Goal: Transaction & Acquisition: Purchase product/service

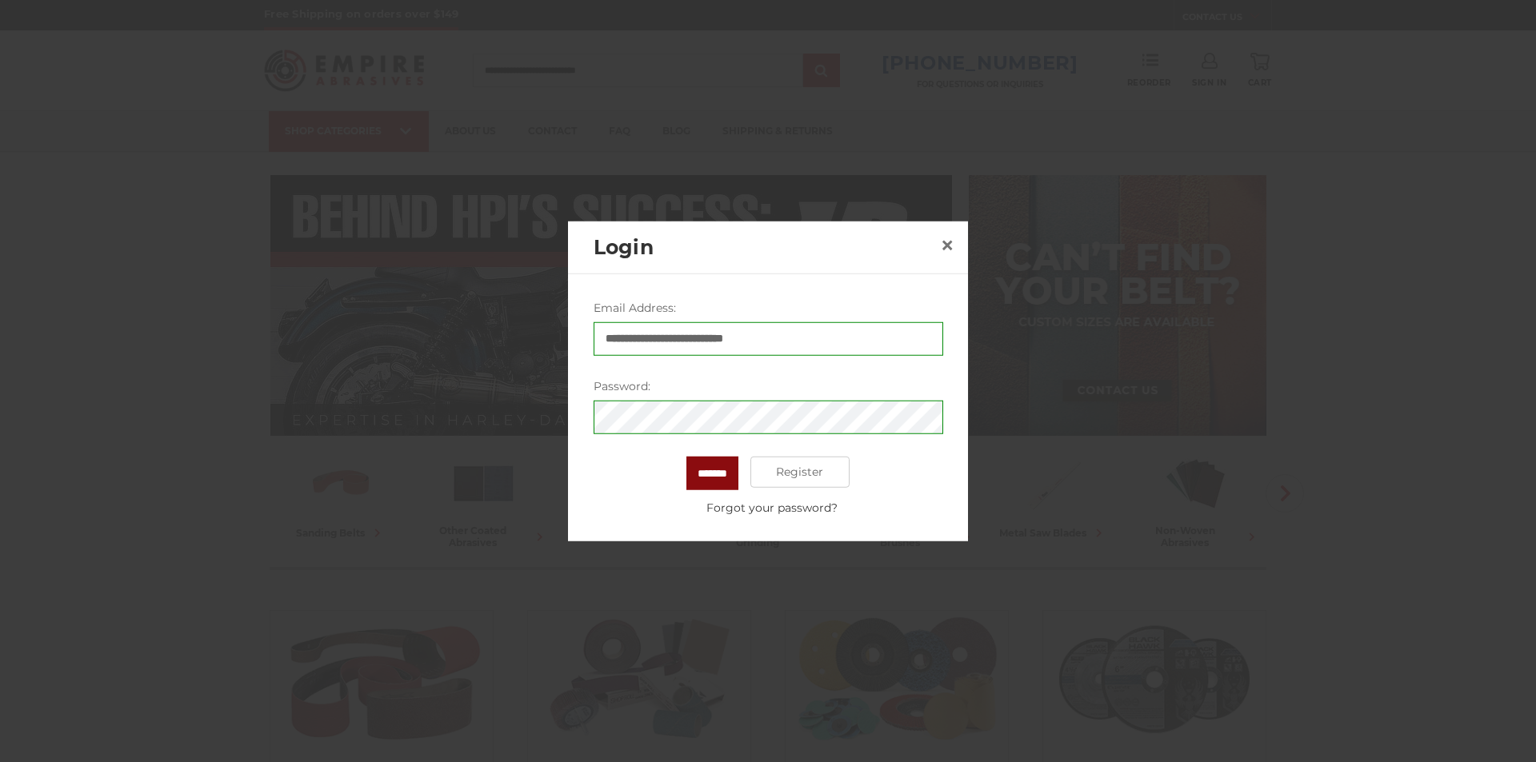
click at [718, 477] on input "*******" at bounding box center [712, 473] width 52 height 34
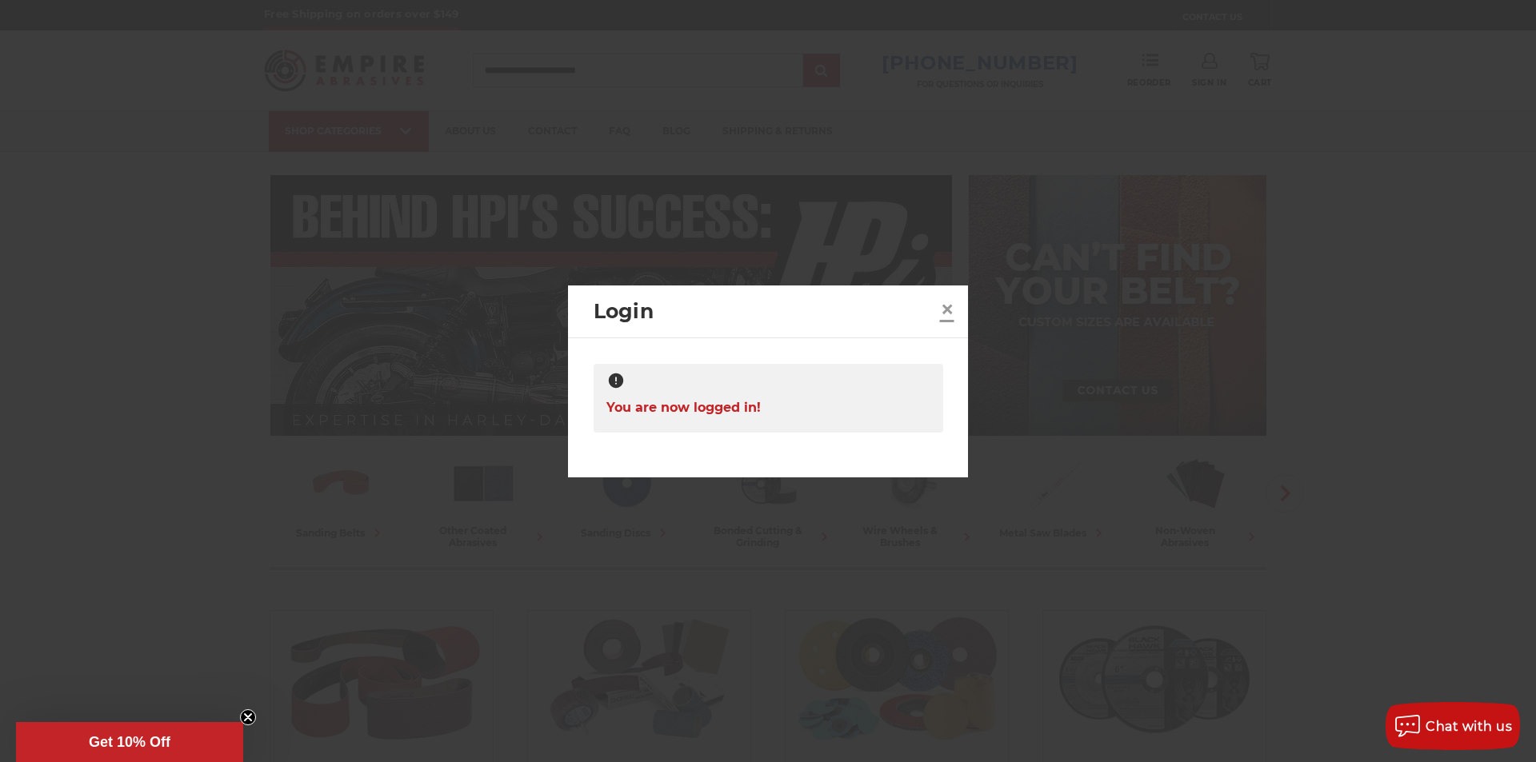
click at [953, 309] on span "×" at bounding box center [947, 309] width 14 height 31
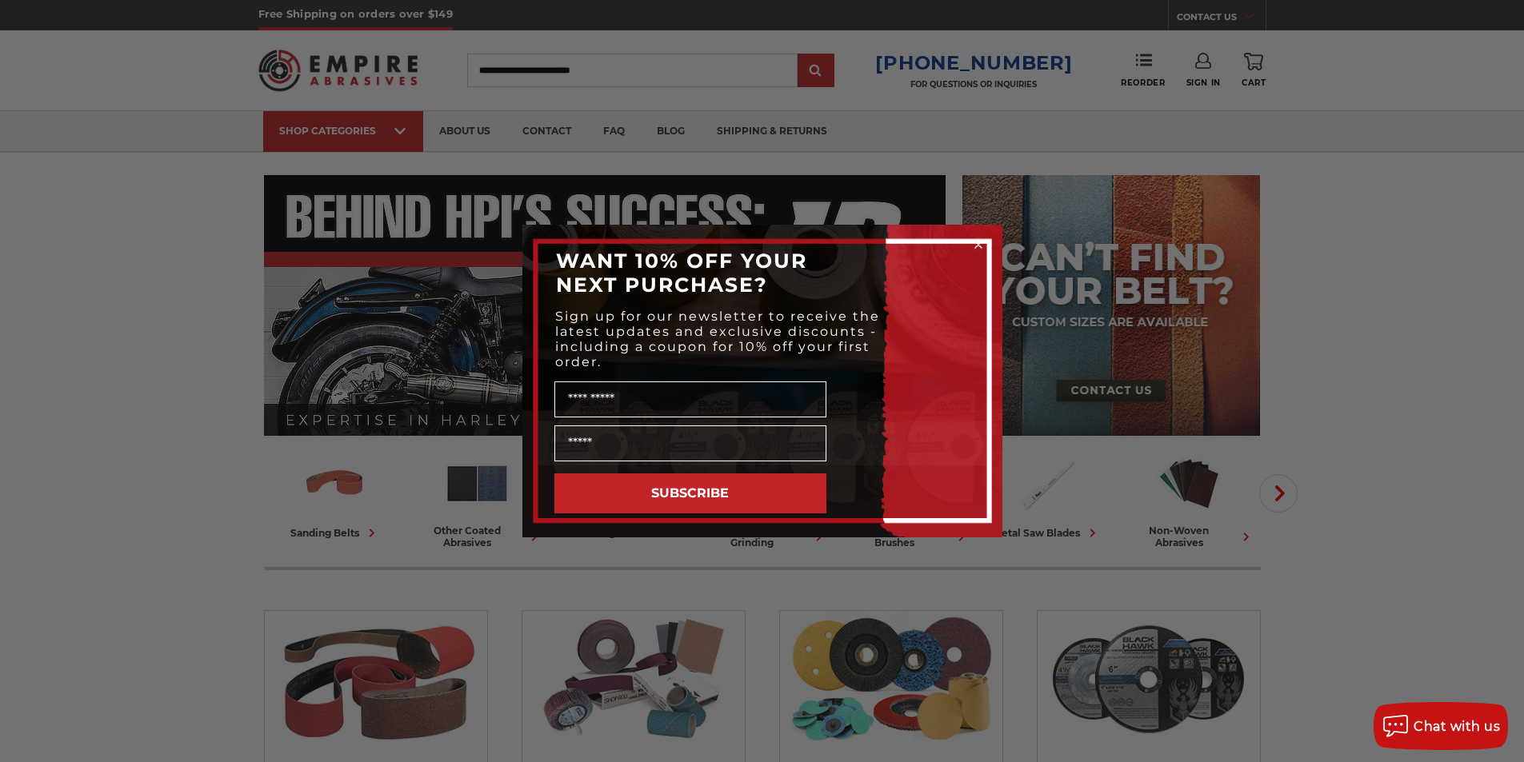
click at [976, 246] on circle "Close dialog" at bounding box center [977, 245] width 15 height 15
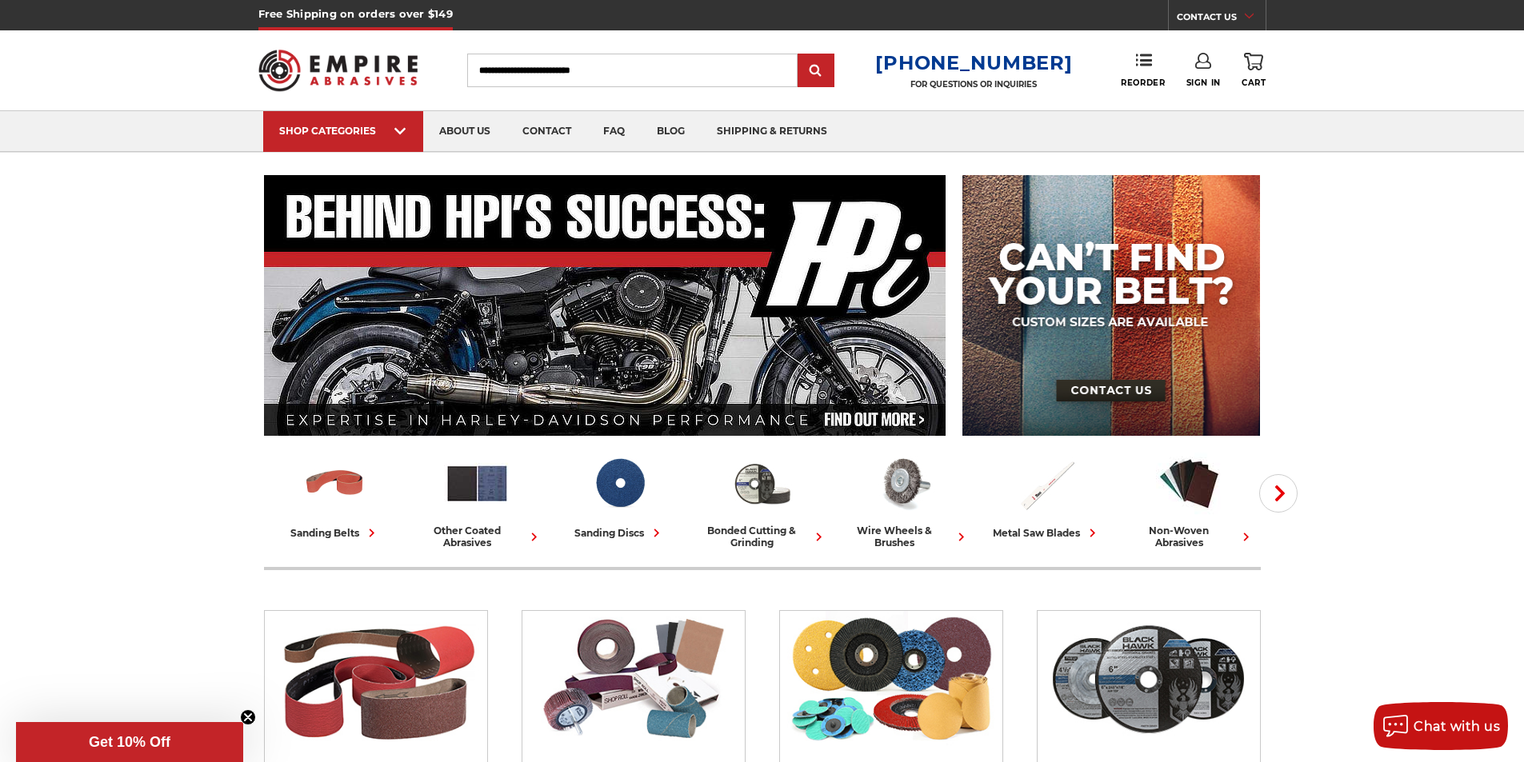
click at [1172, 78] on div "Reorder" at bounding box center [1153, 70] width 65 height 35
click at [1139, 82] on span "Reorder" at bounding box center [1143, 83] width 44 height 10
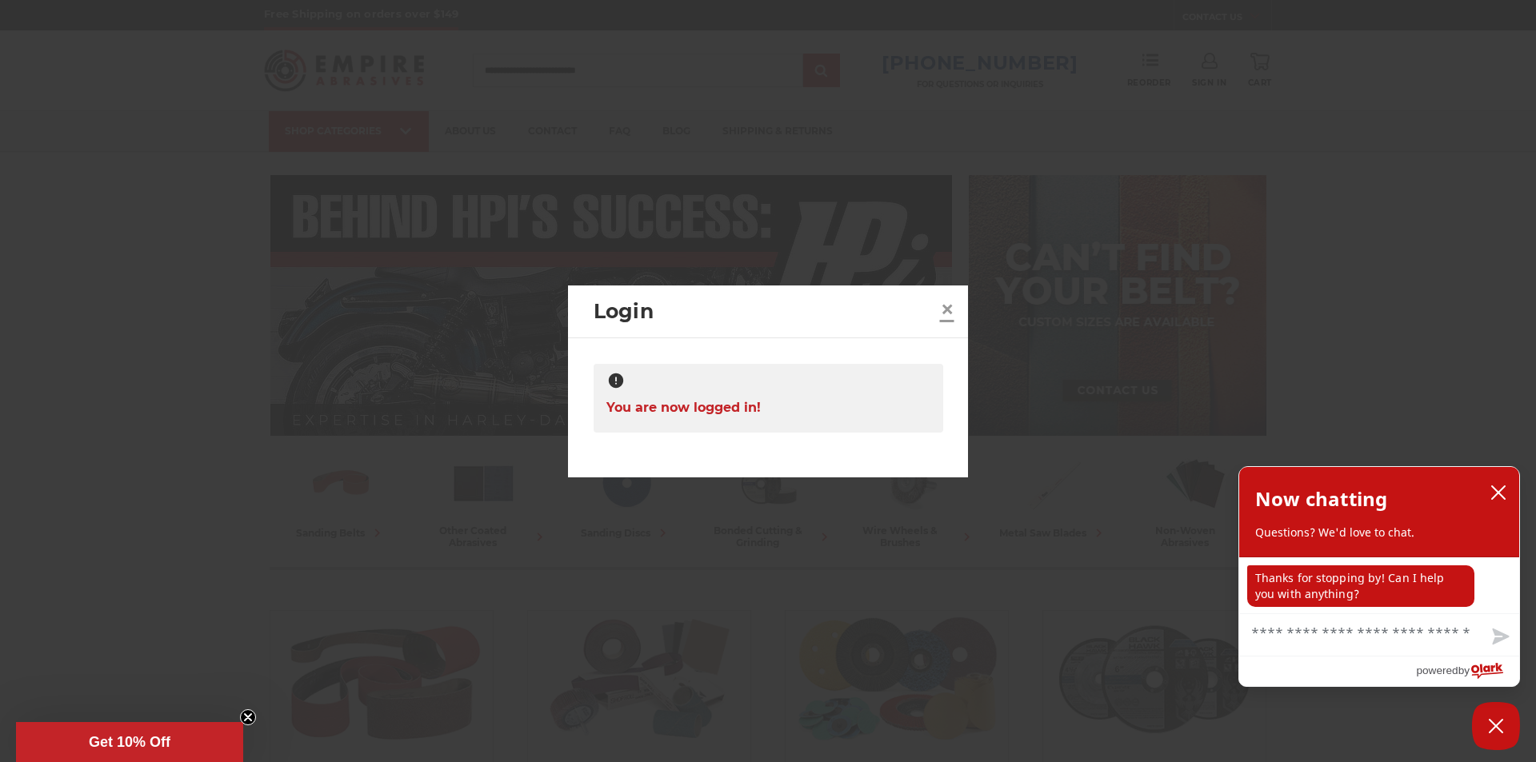
click at [954, 312] on span "×" at bounding box center [947, 309] width 14 height 31
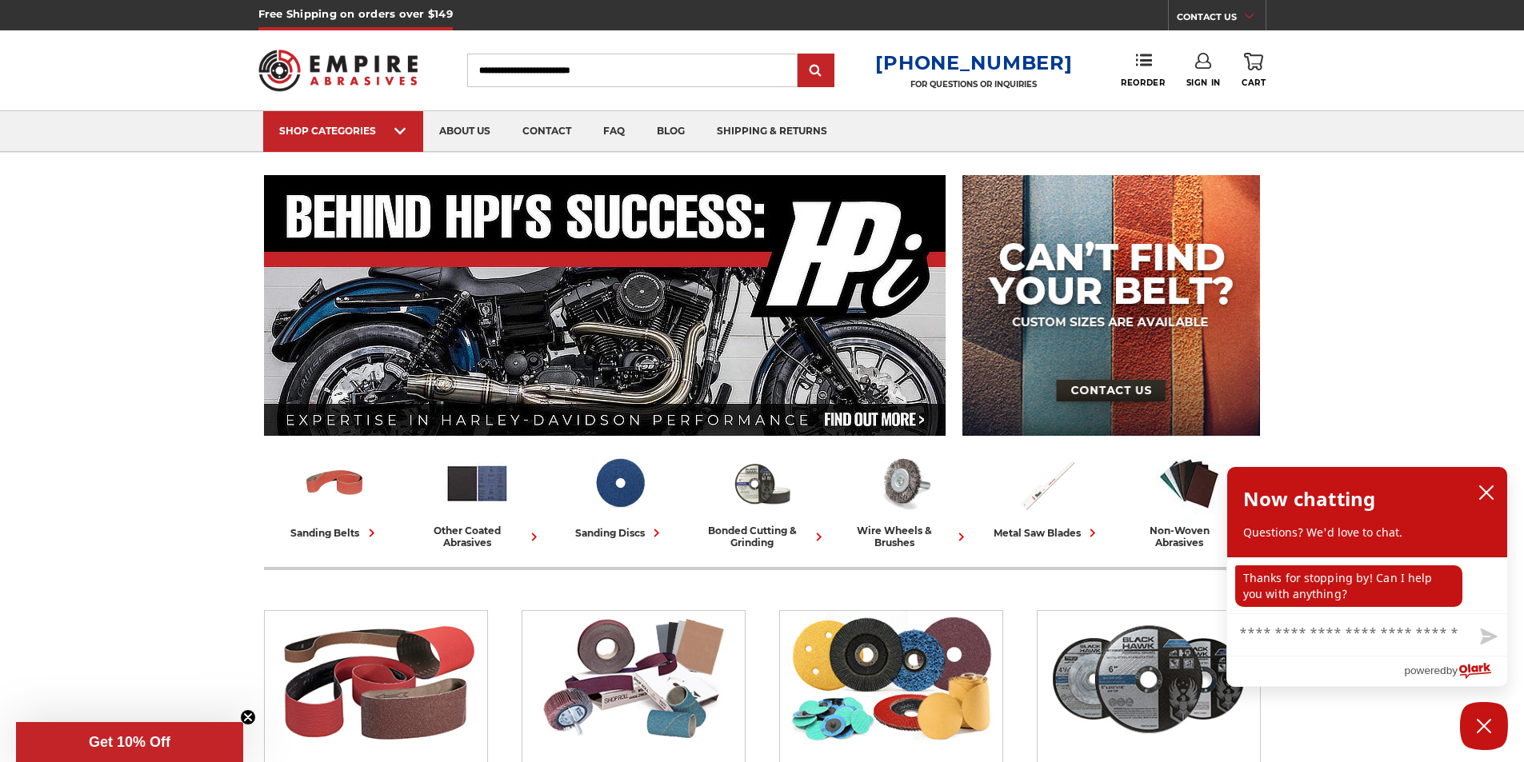
click at [1249, 136] on ul "SHOP CATEGORIES sanding belts 3/8" x 13" 1/2" x 18" 1/2" x 24" faq" at bounding box center [762, 131] width 998 height 40
click at [1146, 63] on icon at bounding box center [1144, 60] width 16 height 16
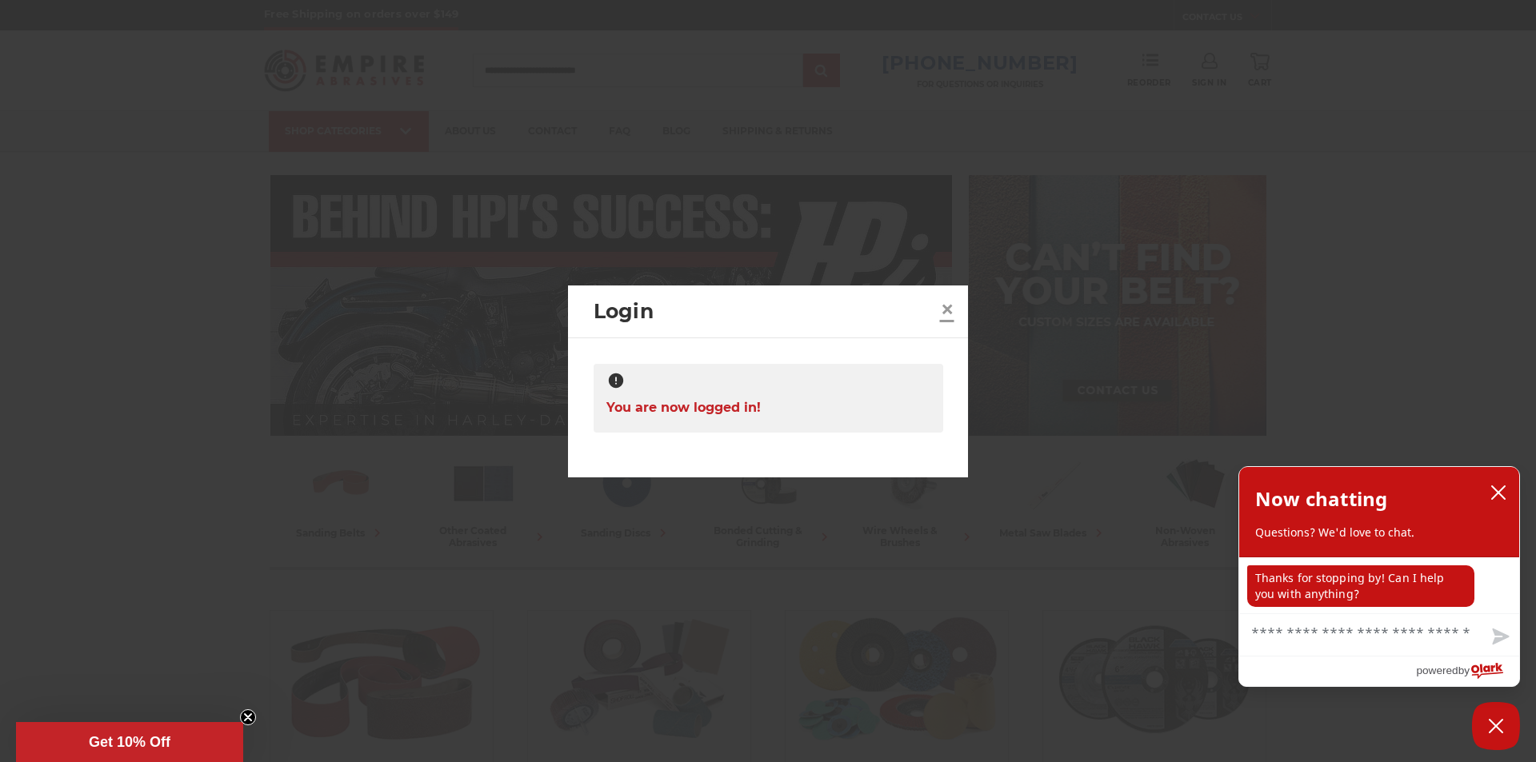
click at [946, 308] on span "×" at bounding box center [947, 309] width 14 height 31
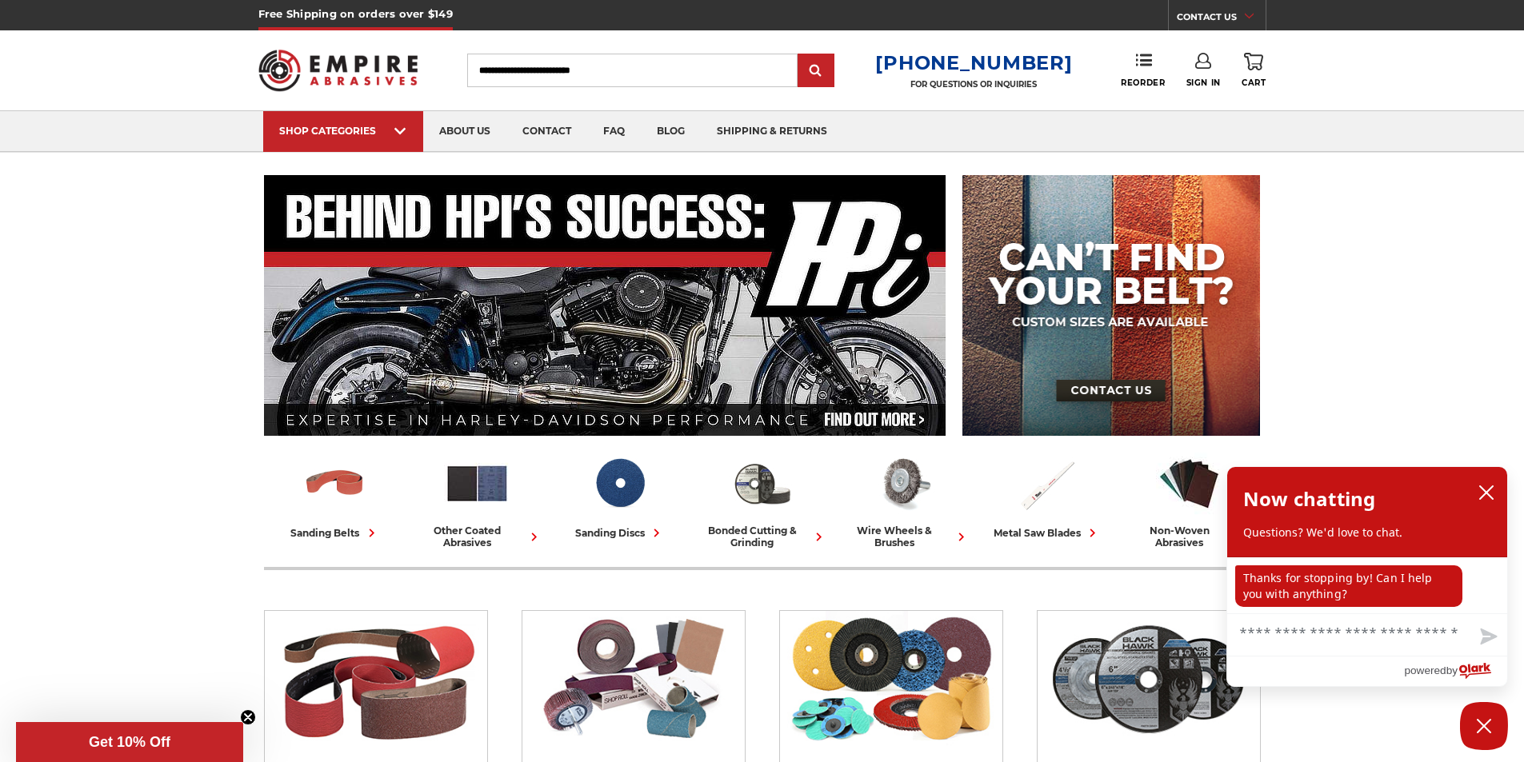
click at [1202, 77] on link "Sign In" at bounding box center [1203, 70] width 34 height 35
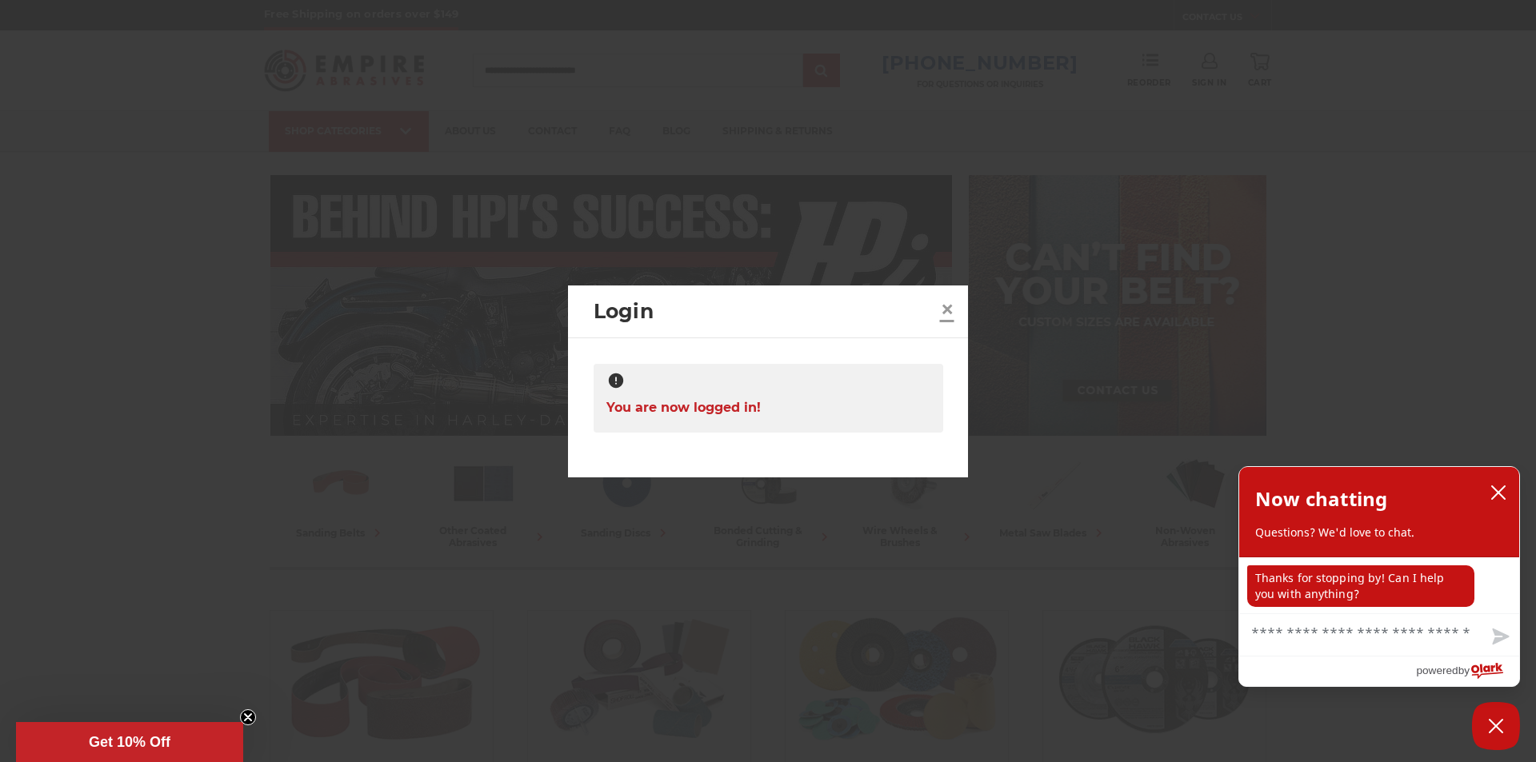
click at [945, 305] on span "×" at bounding box center [947, 309] width 14 height 31
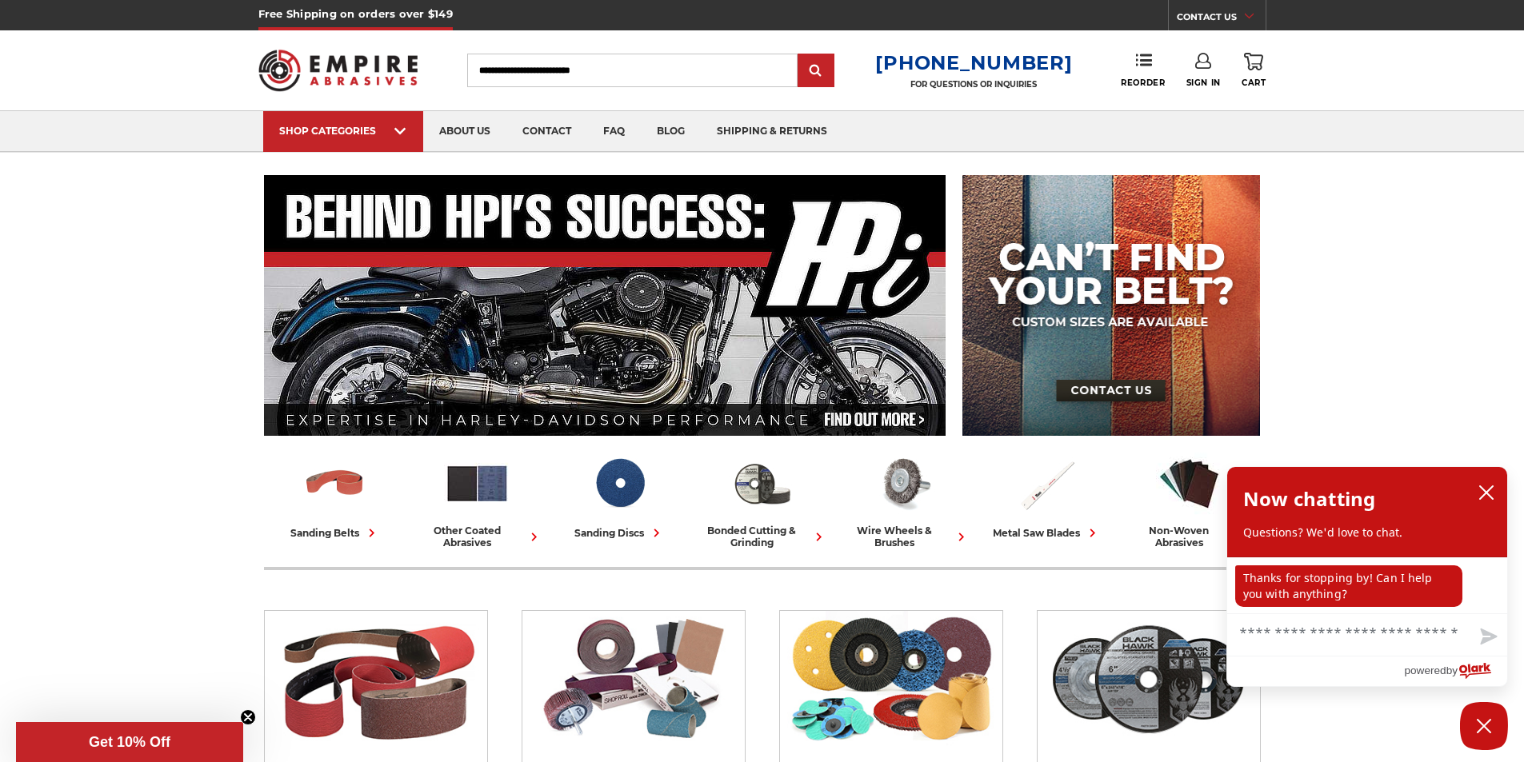
click at [361, 77] on img at bounding box center [338, 70] width 160 height 62
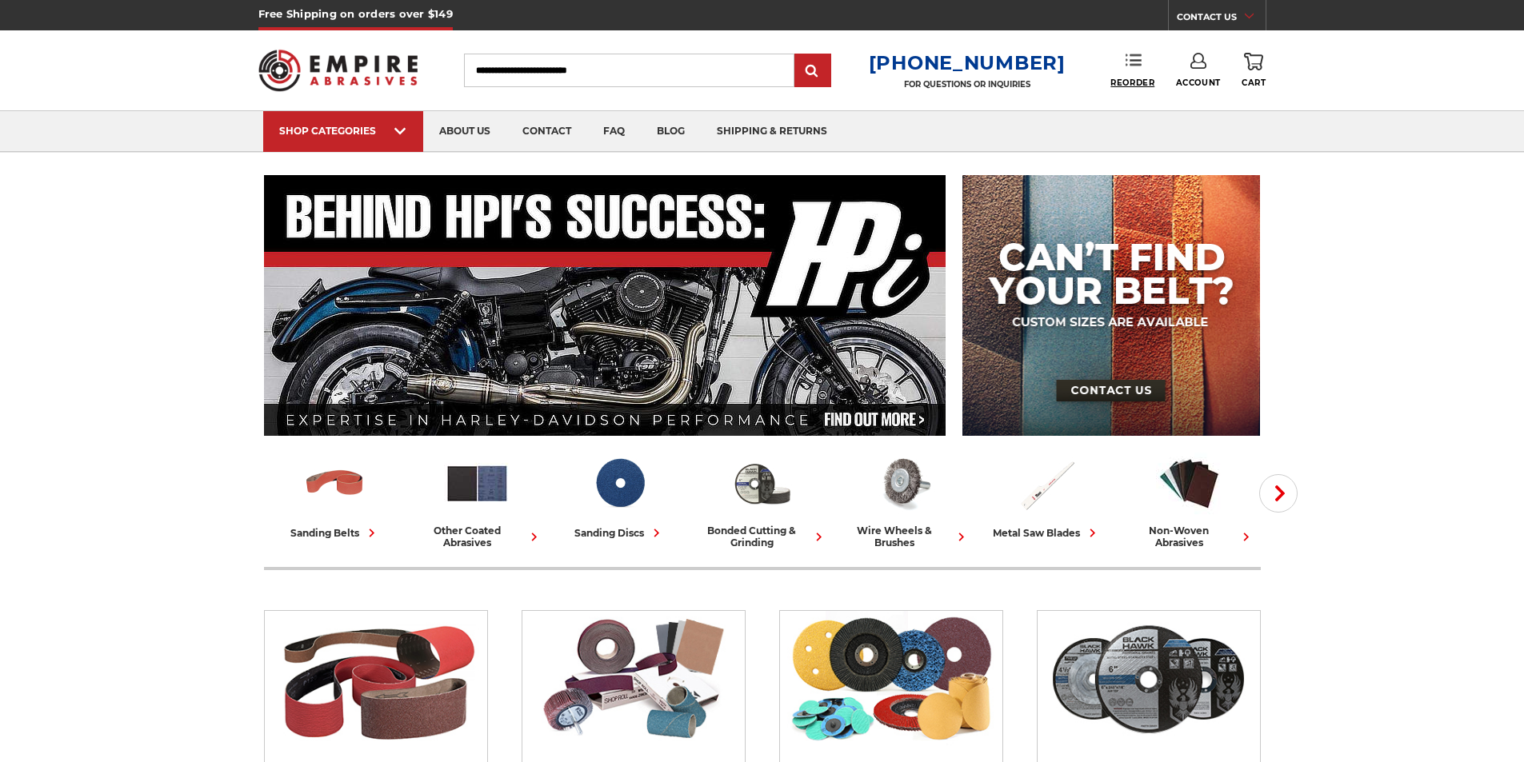
click at [1136, 81] on span "Reorder" at bounding box center [1132, 83] width 44 height 10
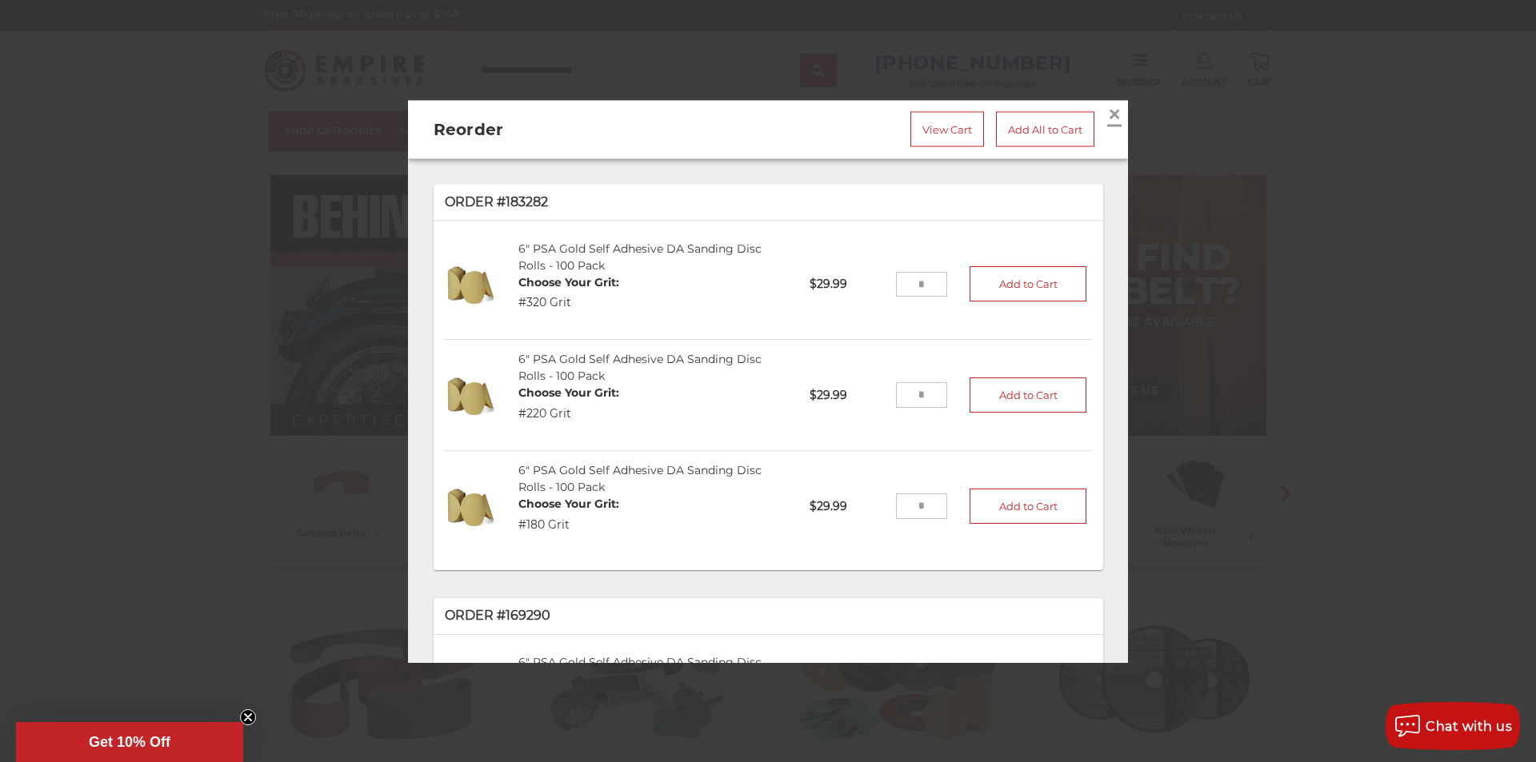
click at [1107, 104] on span "×" at bounding box center [1114, 113] width 14 height 31
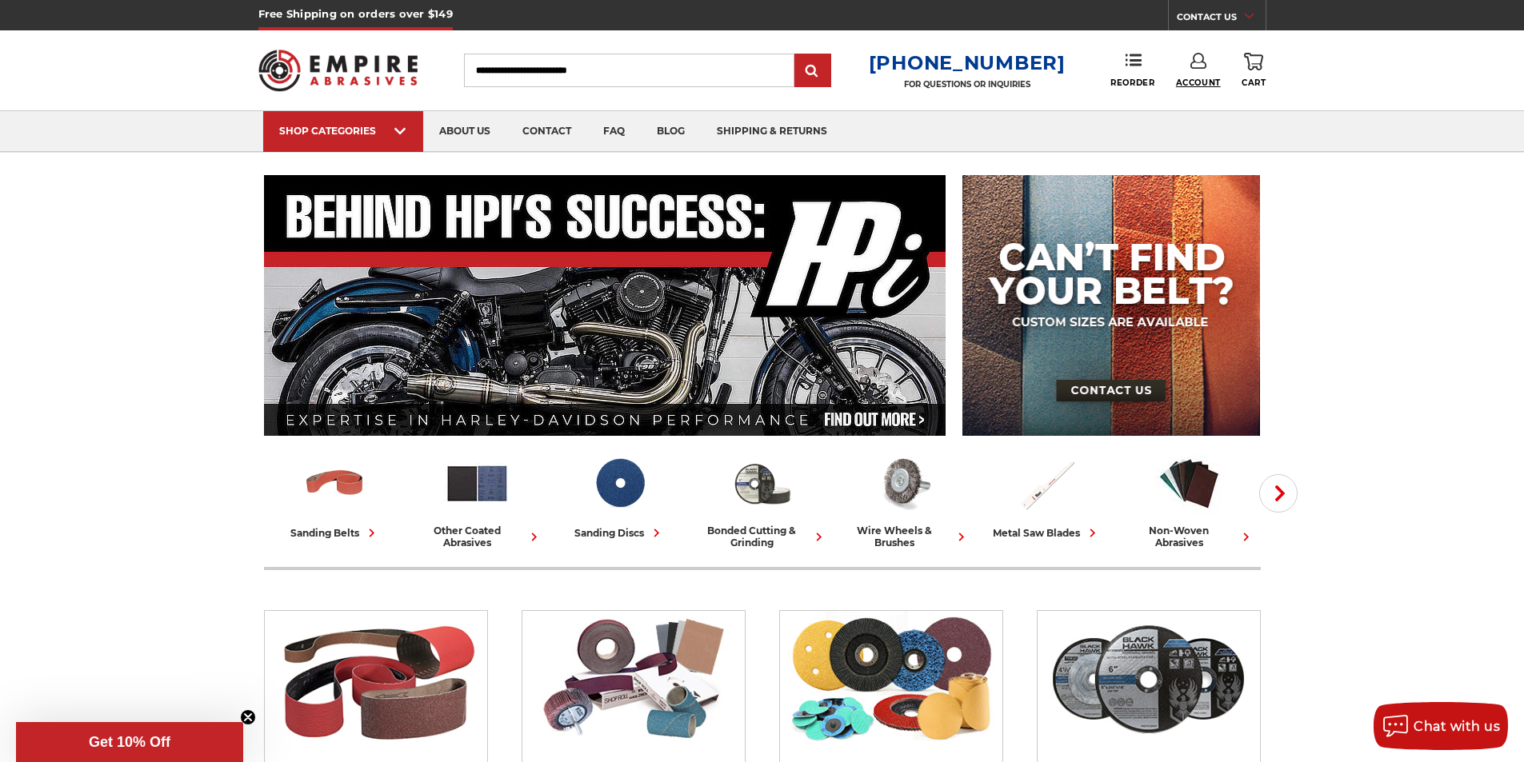
click at [1192, 78] on span "Account" at bounding box center [1198, 83] width 45 height 10
click at [1194, 98] on link "Account" at bounding box center [1198, 104] width 114 height 30
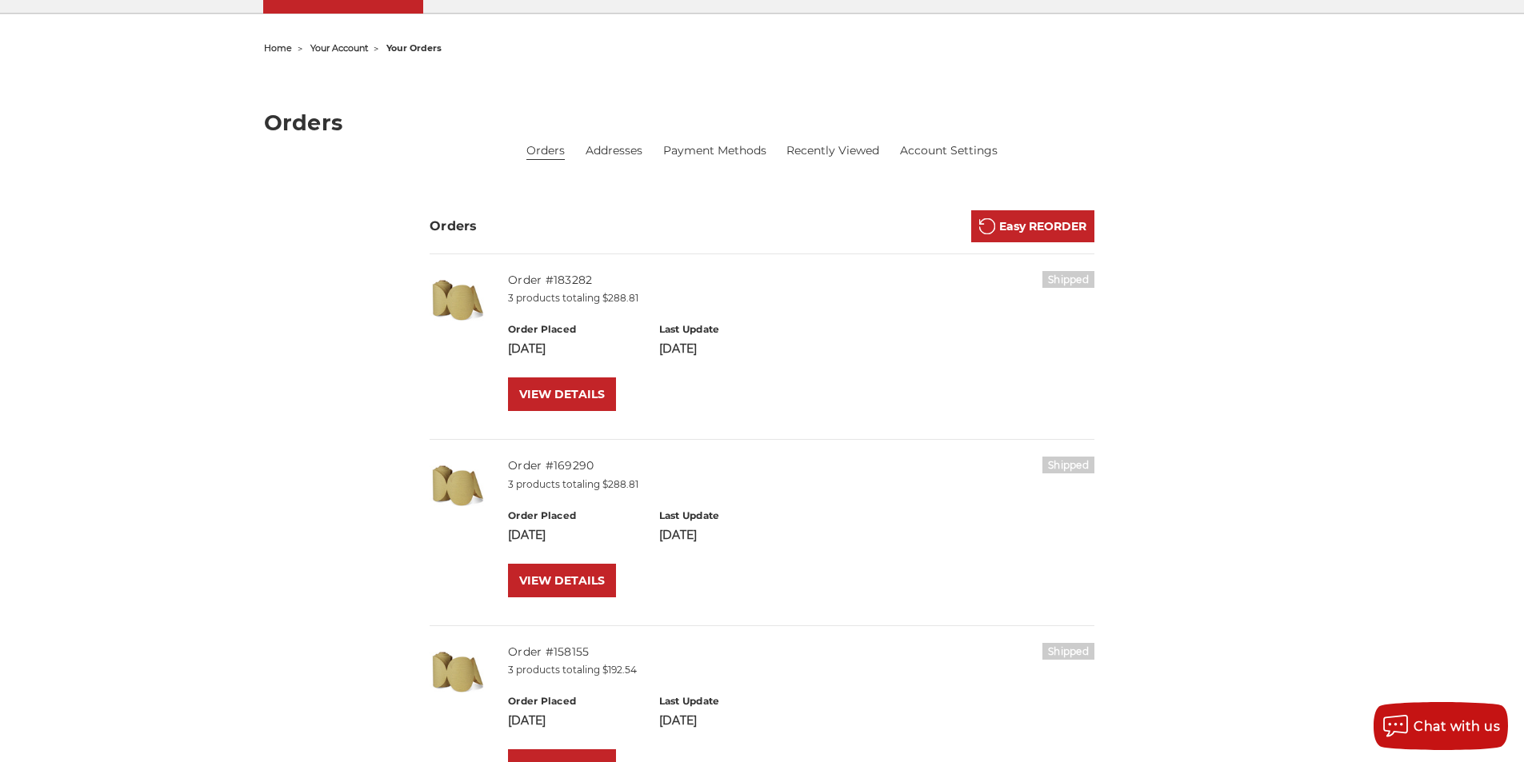
scroll to position [160, 0]
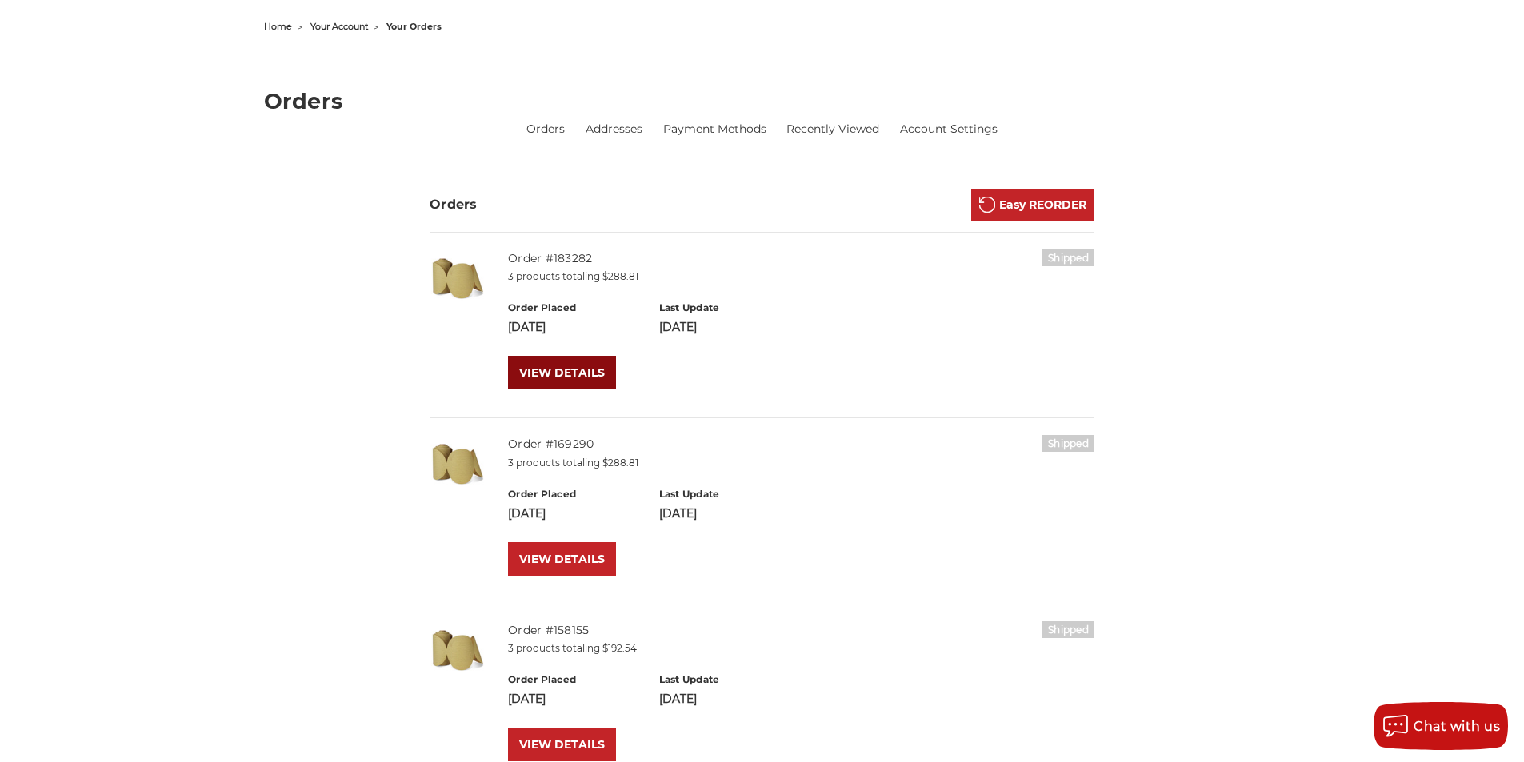
click at [596, 373] on link "VIEW DETAILS" at bounding box center [562, 373] width 108 height 34
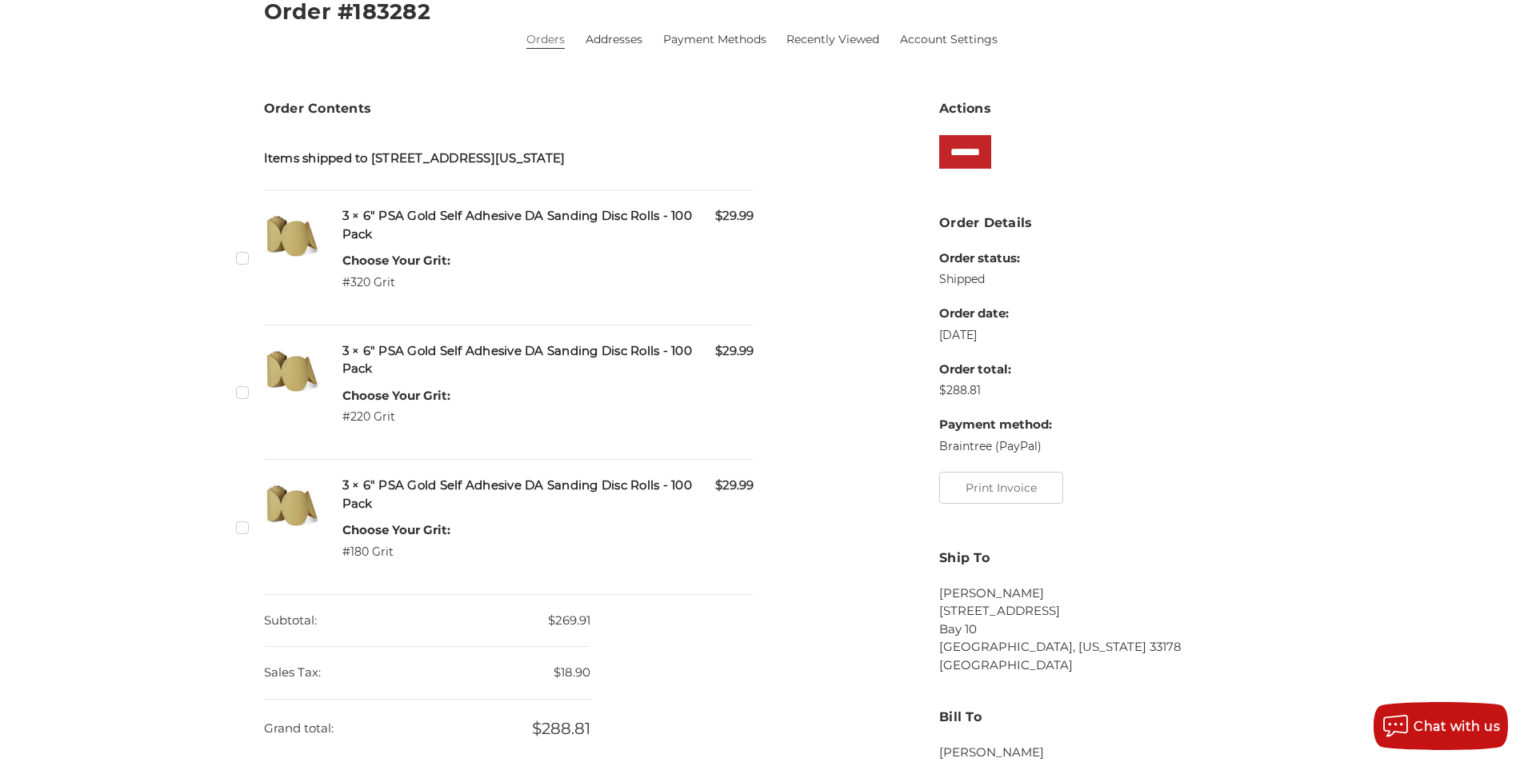
scroll to position [240, 0]
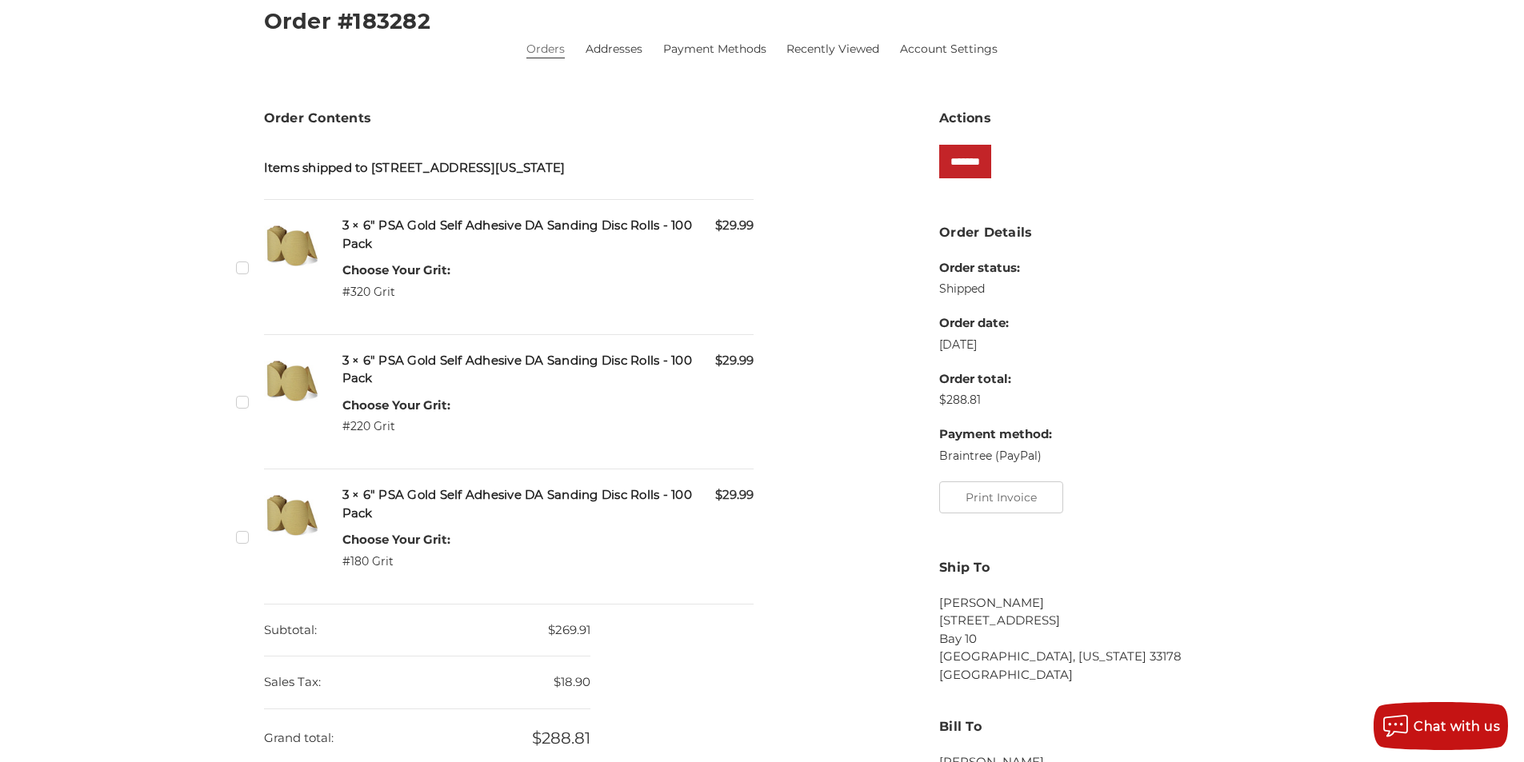
drag, startPoint x: 246, startPoint y: 267, endPoint x: 251, endPoint y: 321, distance: 53.9
click at [246, 268] on label "Checkbox 496884 label" at bounding box center [244, 267] width 17 height 17
click at [241, 397] on label "Checkbox 496885 label" at bounding box center [244, 402] width 17 height 17
click at [249, 539] on label "Checkbox 496886 label" at bounding box center [244, 537] width 17 height 17
click at [991, 161] on input "*******" at bounding box center [965, 162] width 52 height 34
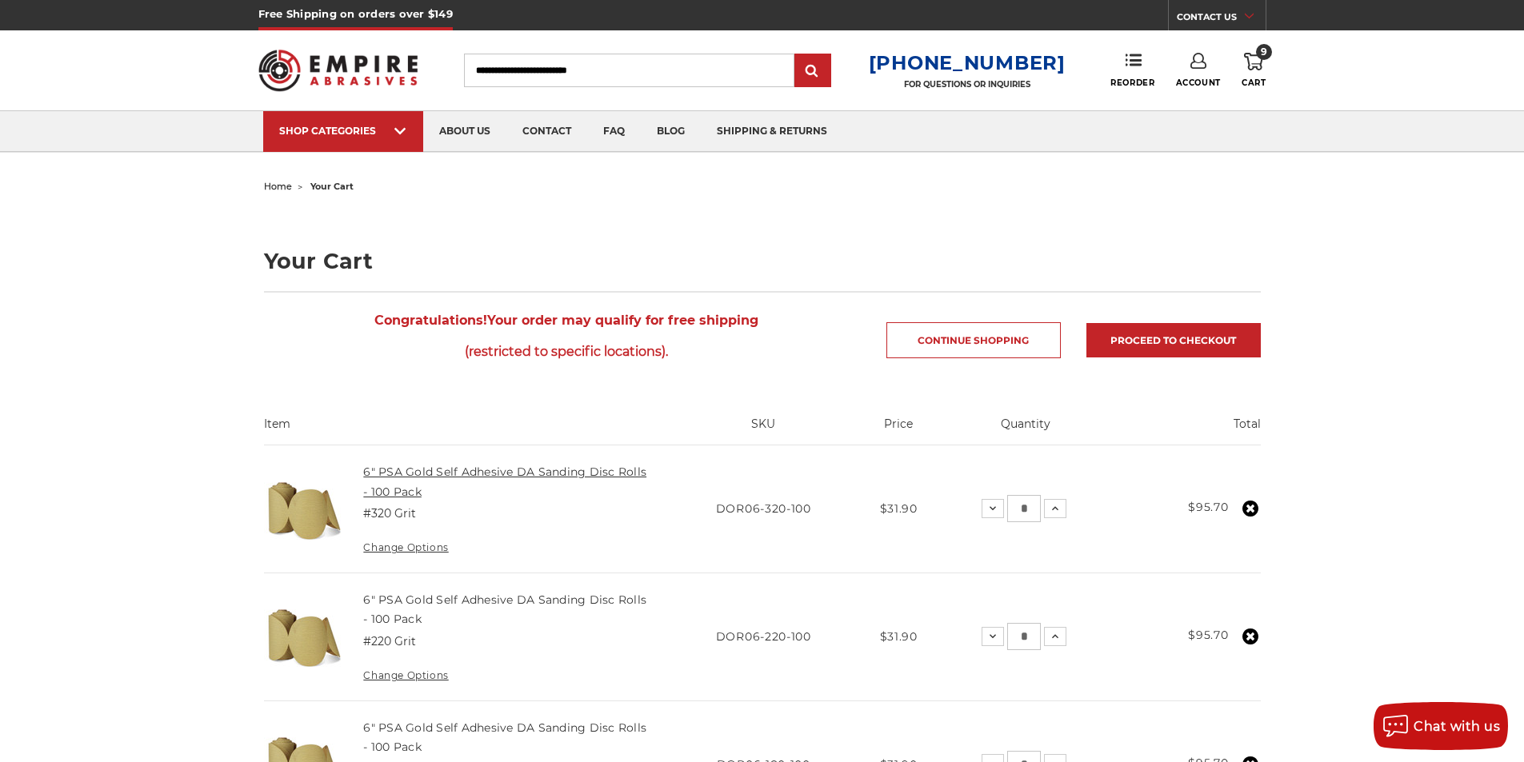
scroll to position [80, 0]
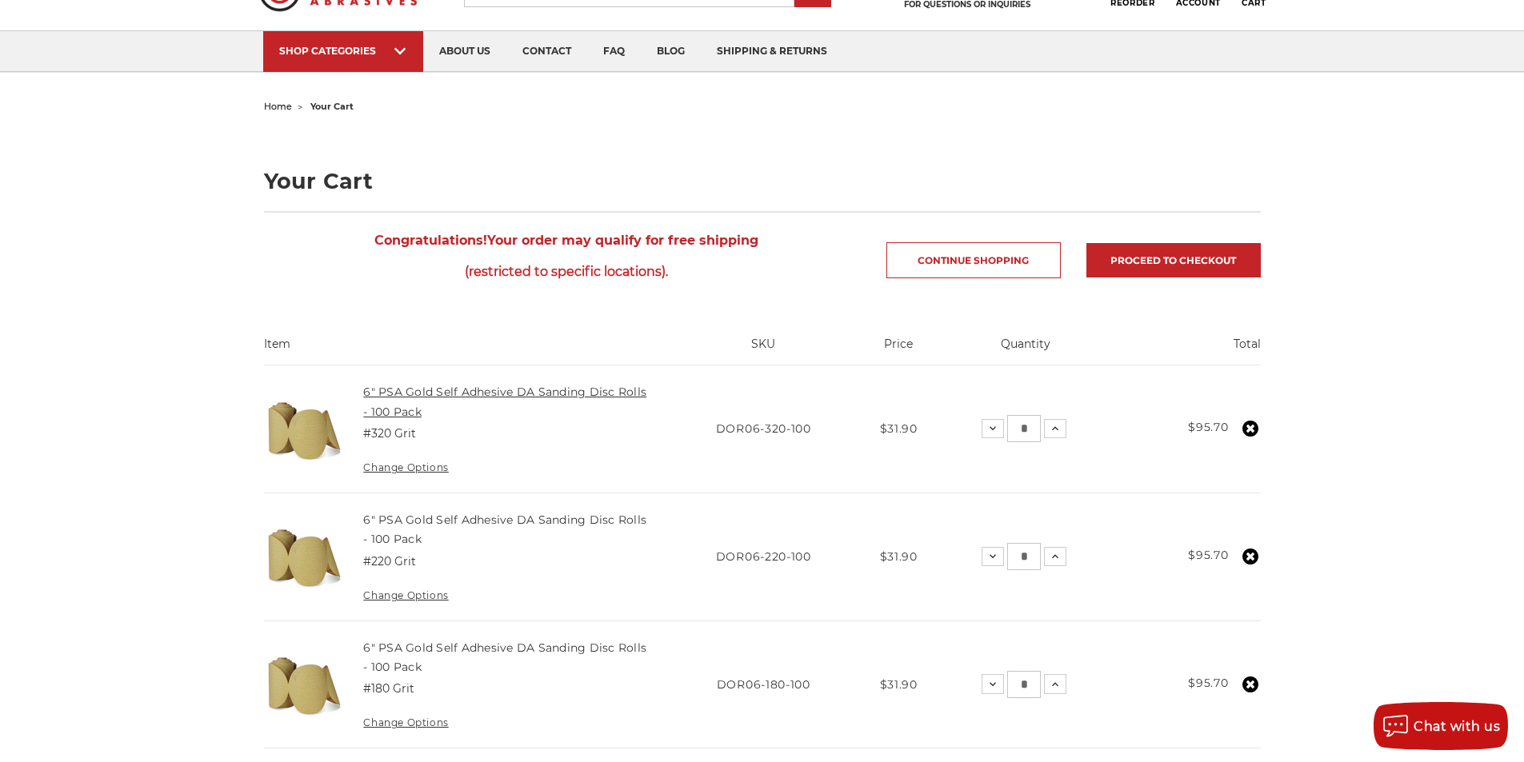
click at [542, 389] on link "6" PSA Gold Self Adhesive DA Sanding Disc Rolls - 100 Pack" at bounding box center [504, 402] width 283 height 34
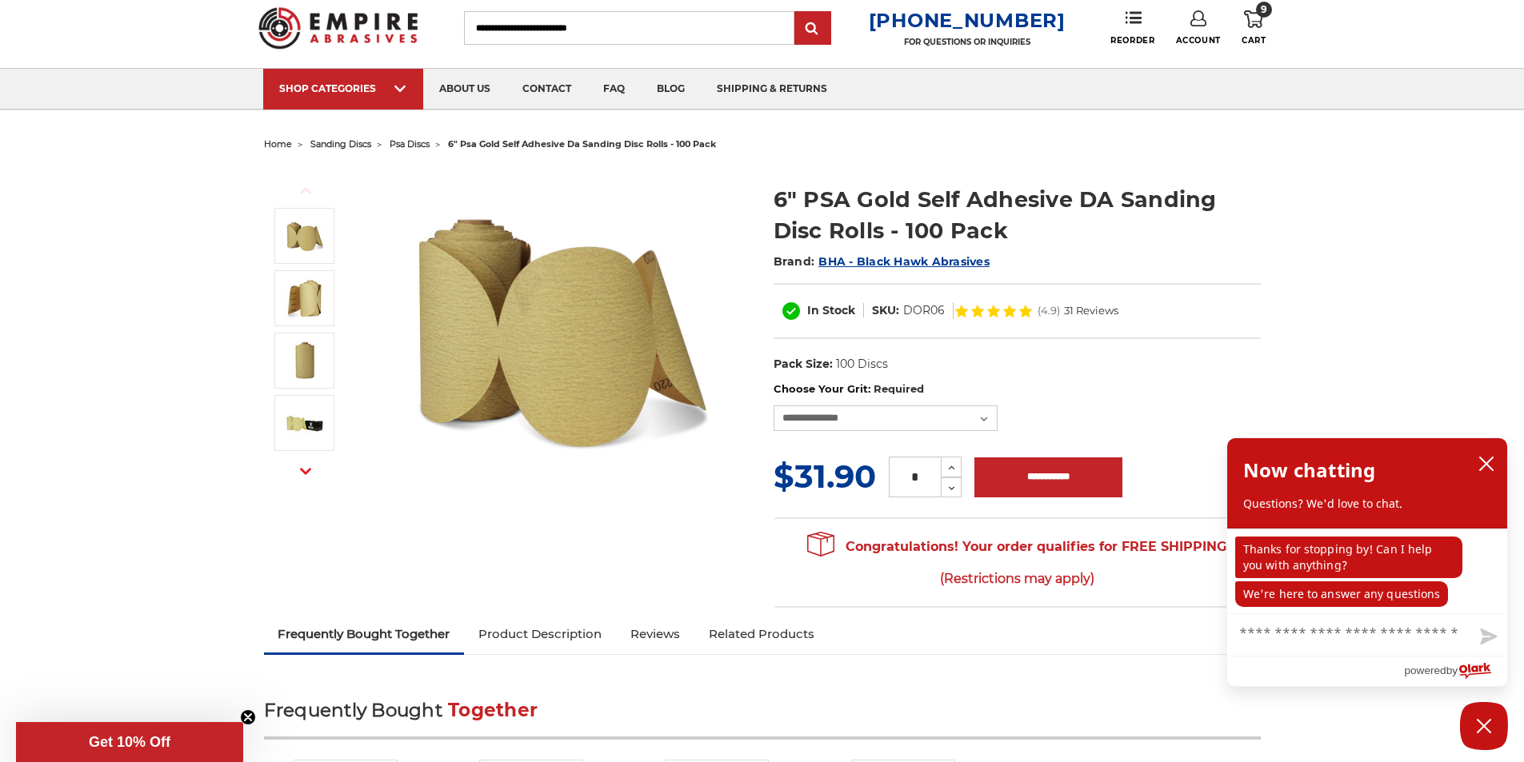
scroll to position [42, 0]
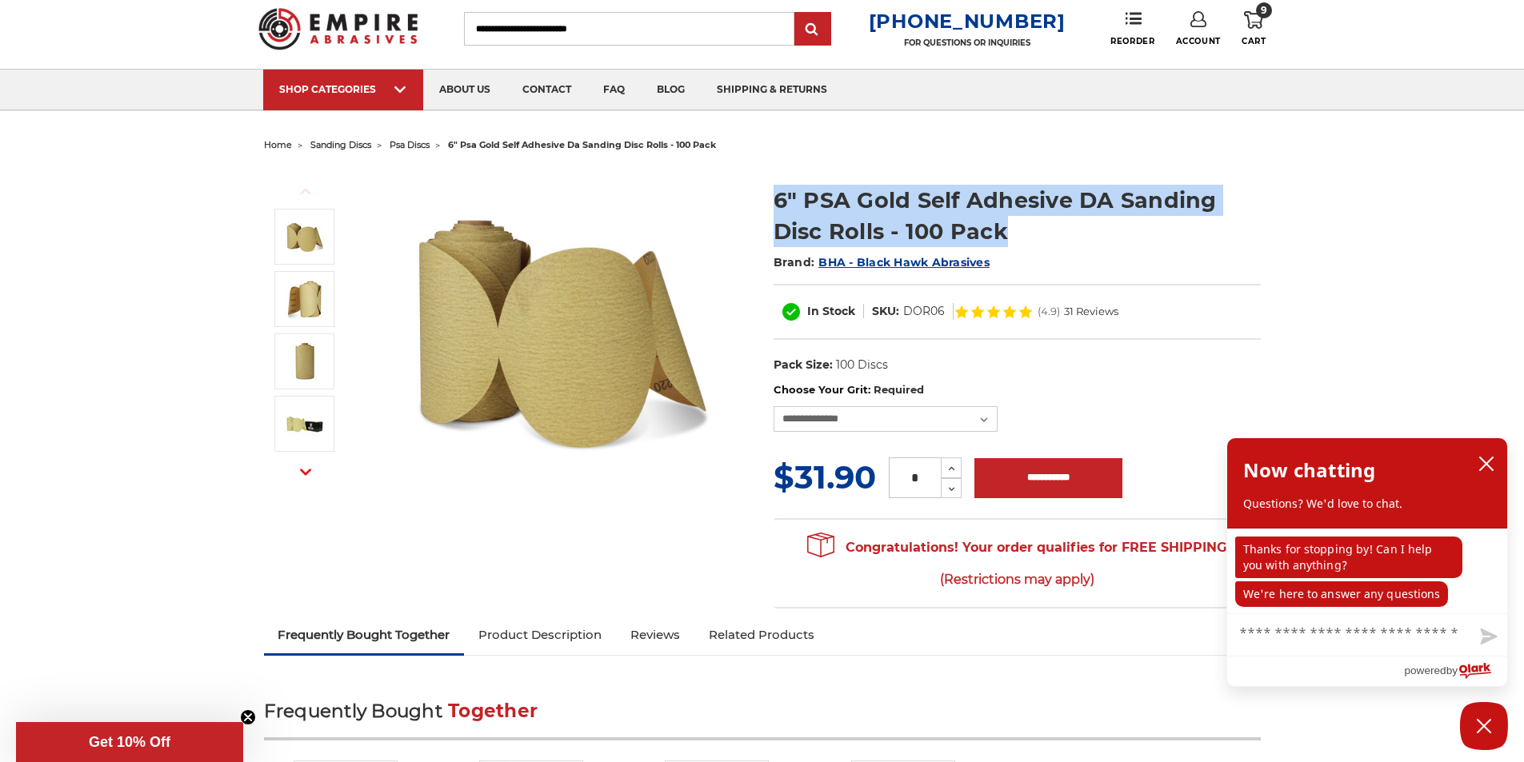
drag, startPoint x: 776, startPoint y: 191, endPoint x: 1134, endPoint y: 234, distance: 360.9
click at [1134, 234] on h1 "6" PSA Gold Self Adhesive DA Sanding Disc Rolls - 100 Pack" at bounding box center [1017, 216] width 487 height 62
copy h1 "6" PSA Gold Self Adhesive DA Sanding Disc Rolls - 100 Pack"
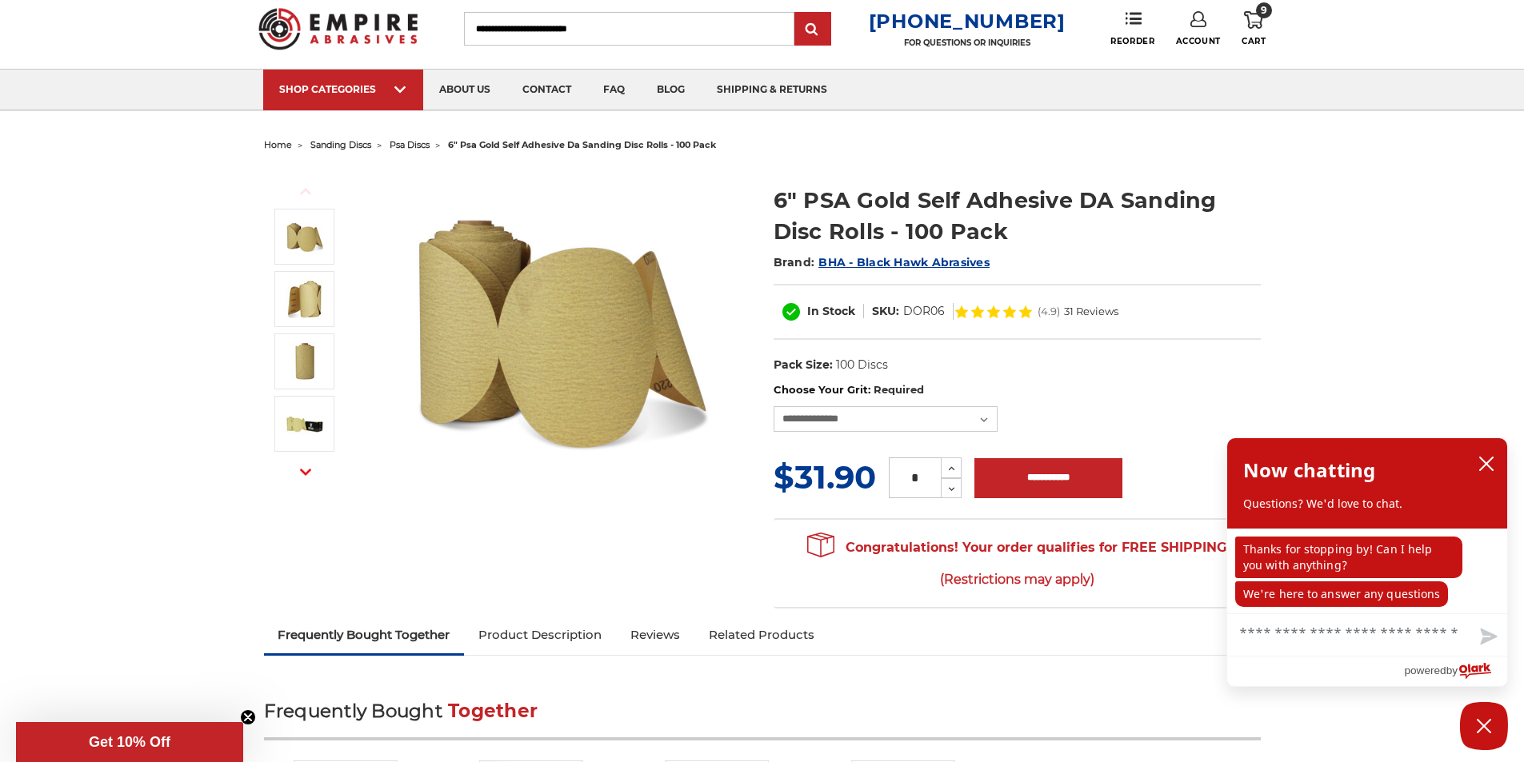
click at [525, 32] on input "Search" at bounding box center [629, 29] width 330 height 34
paste input "**********"
type input "**********"
click at [825, 26] on input "submit" at bounding box center [813, 30] width 32 height 32
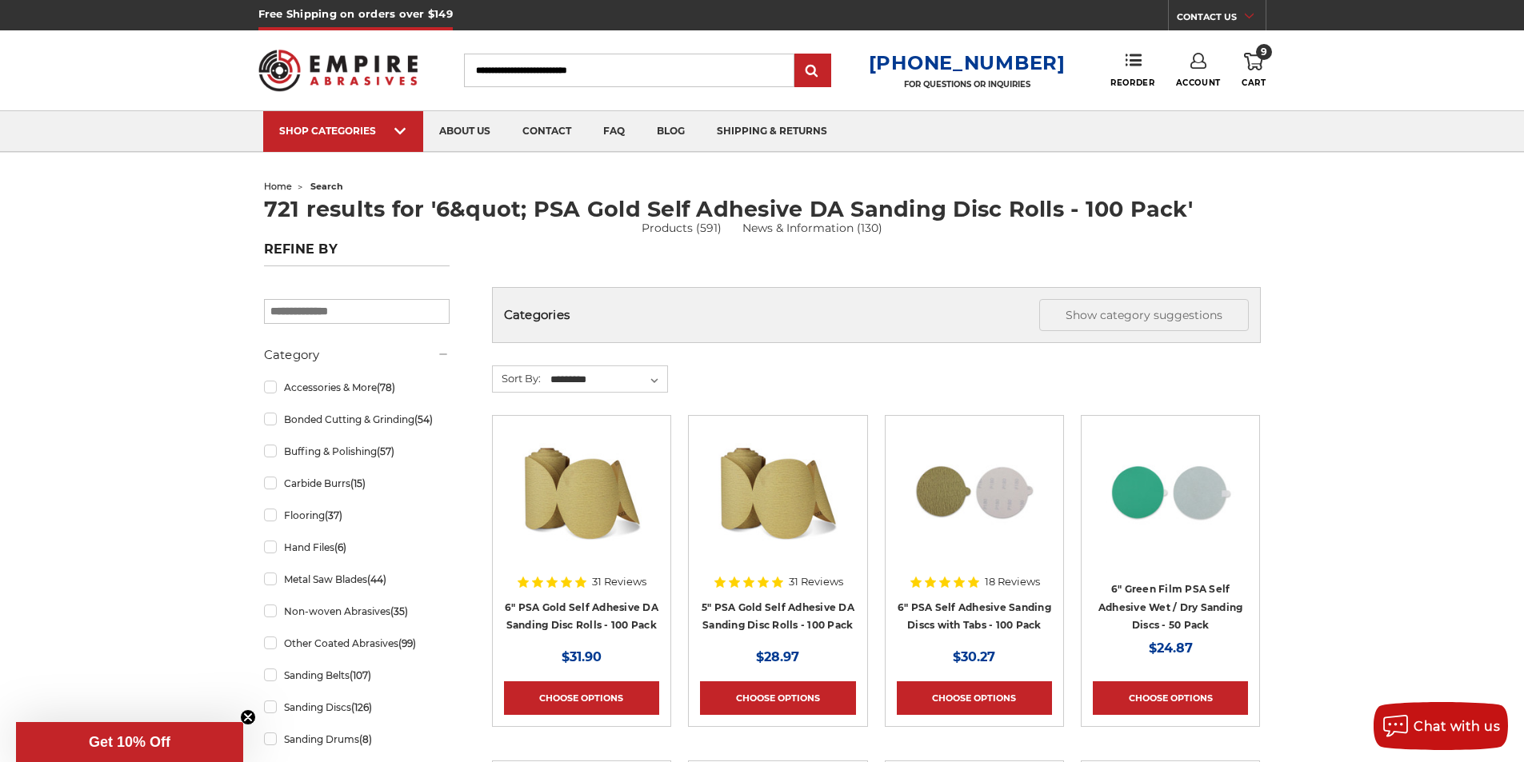
click at [665, 76] on input "Search" at bounding box center [629, 71] width 330 height 34
paste input "**********"
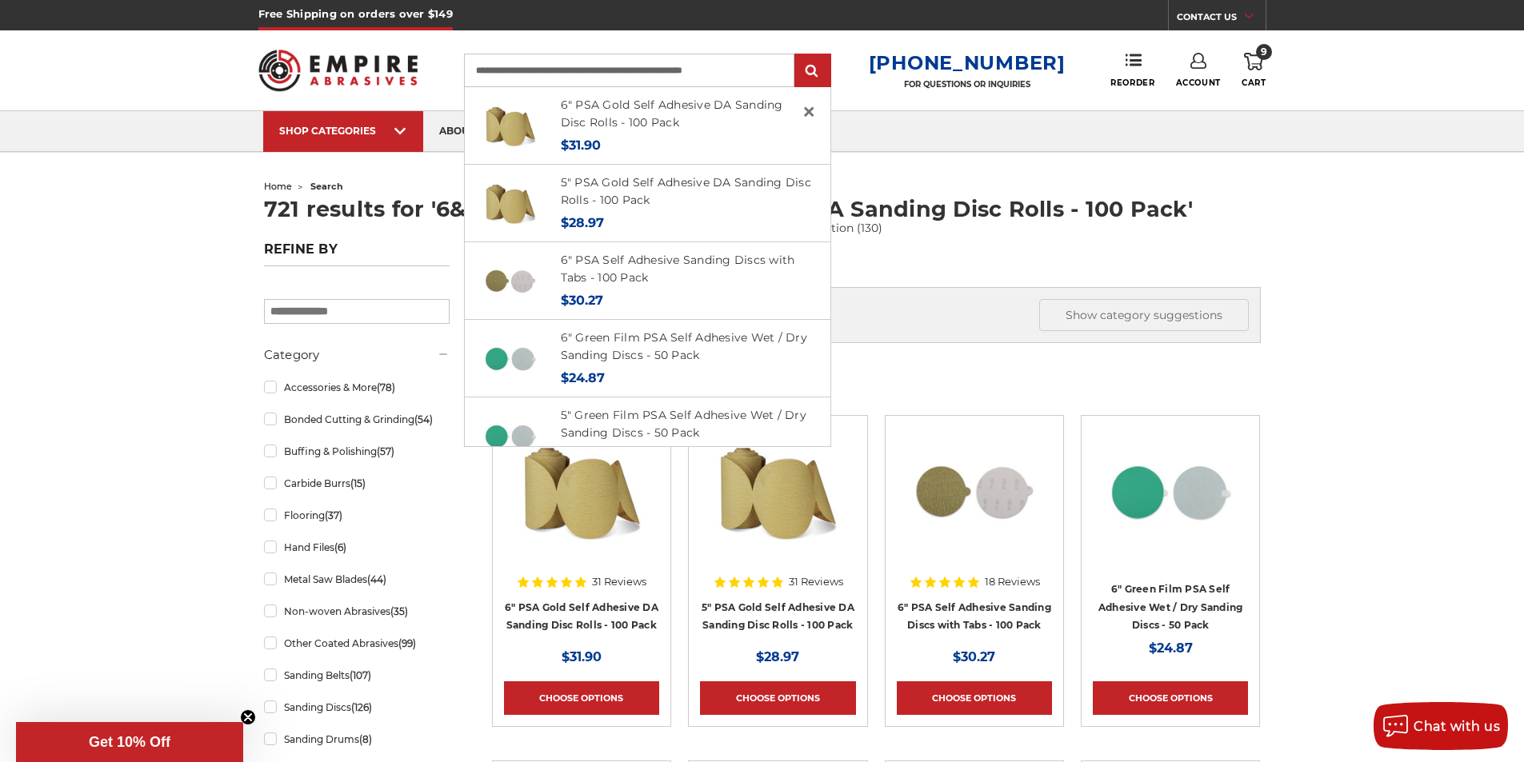
type input "**********"
click at [797, 55] on input "submit" at bounding box center [813, 71] width 32 height 32
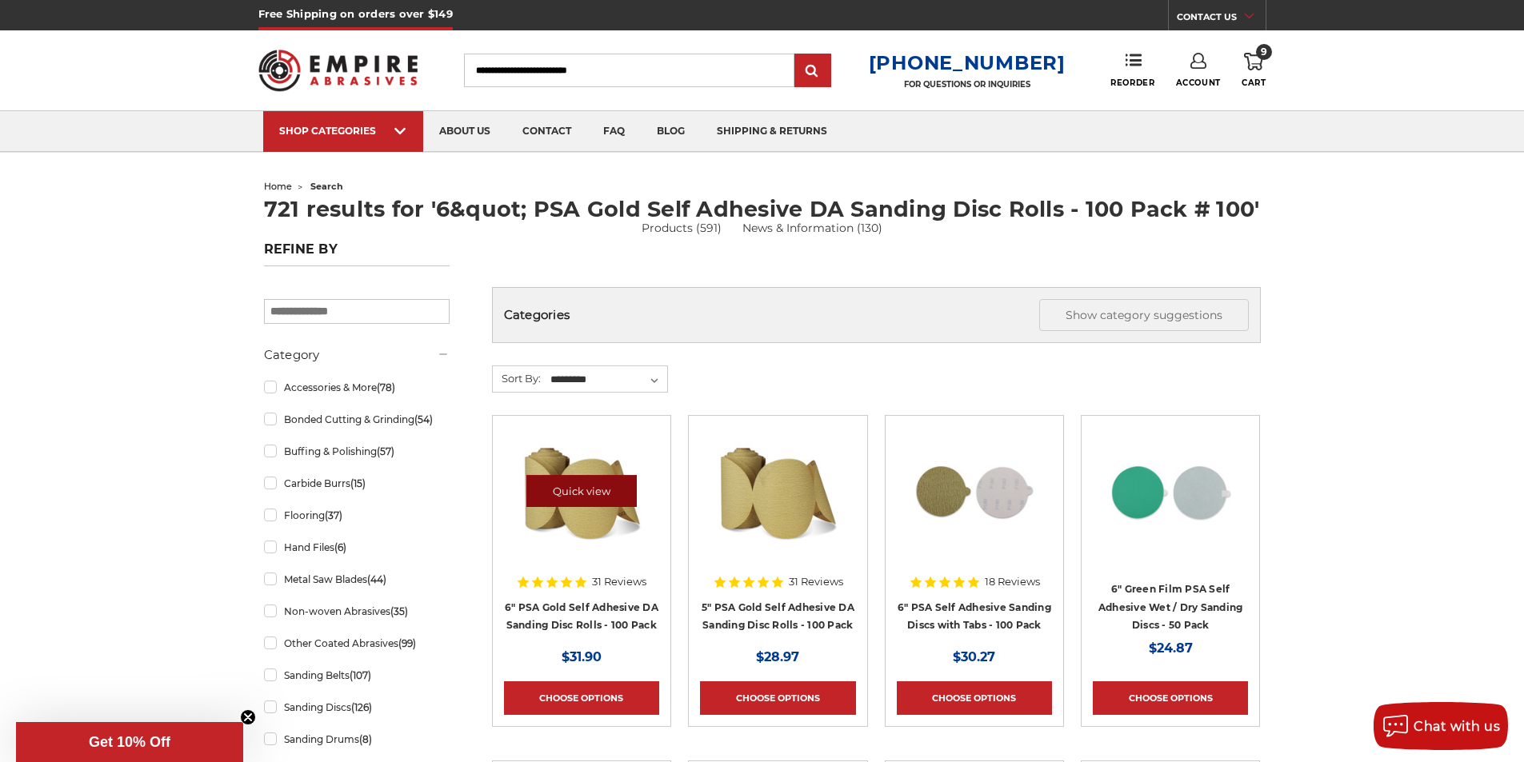
click at [578, 490] on link "Quick view" at bounding box center [581, 491] width 110 height 32
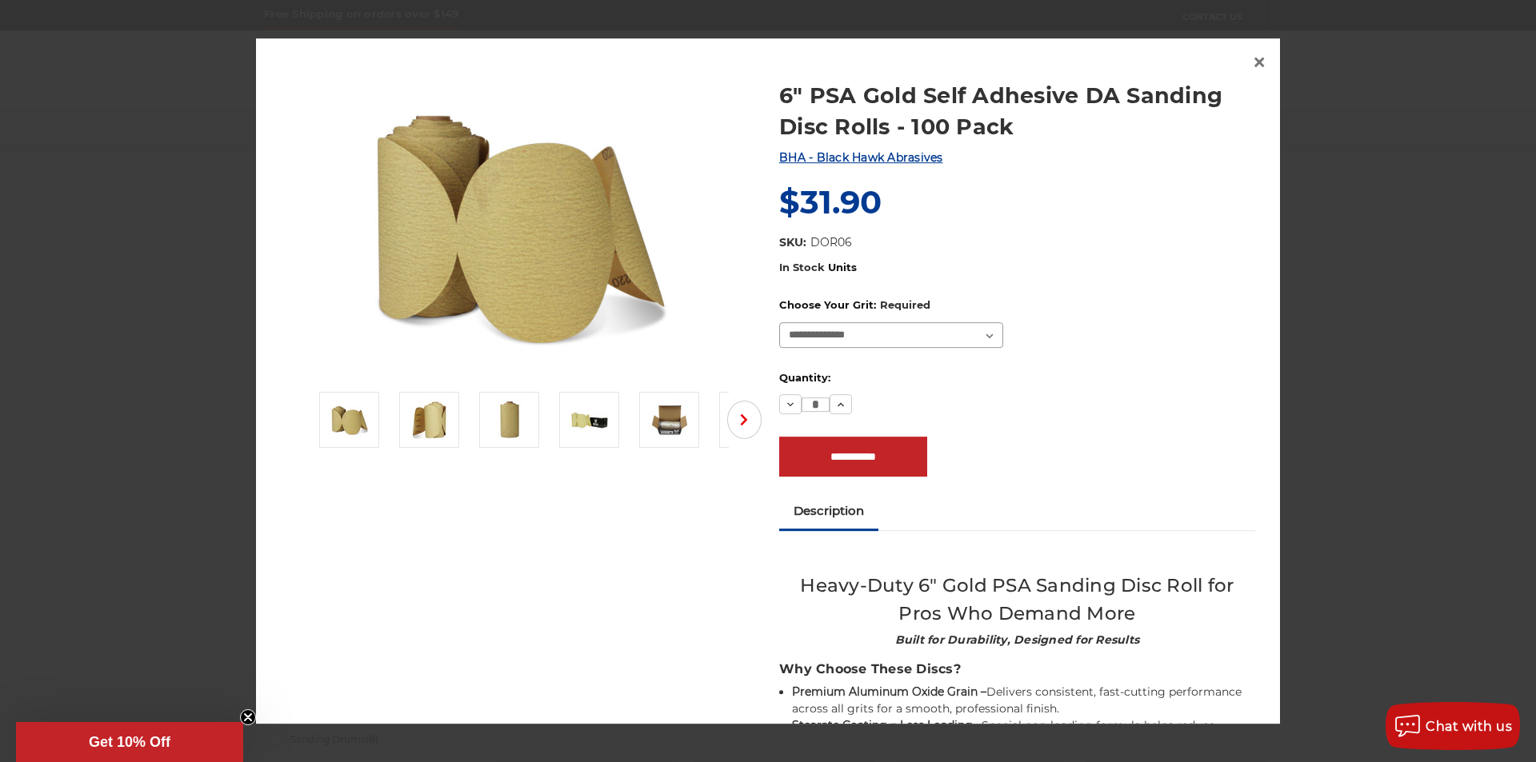
click at [979, 338] on select "**********" at bounding box center [891, 335] width 224 height 26
select select "***"
click at [779, 322] on select "**********" at bounding box center [891, 335] width 224 height 26
click at [834, 408] on icon at bounding box center [840, 406] width 13 height 13
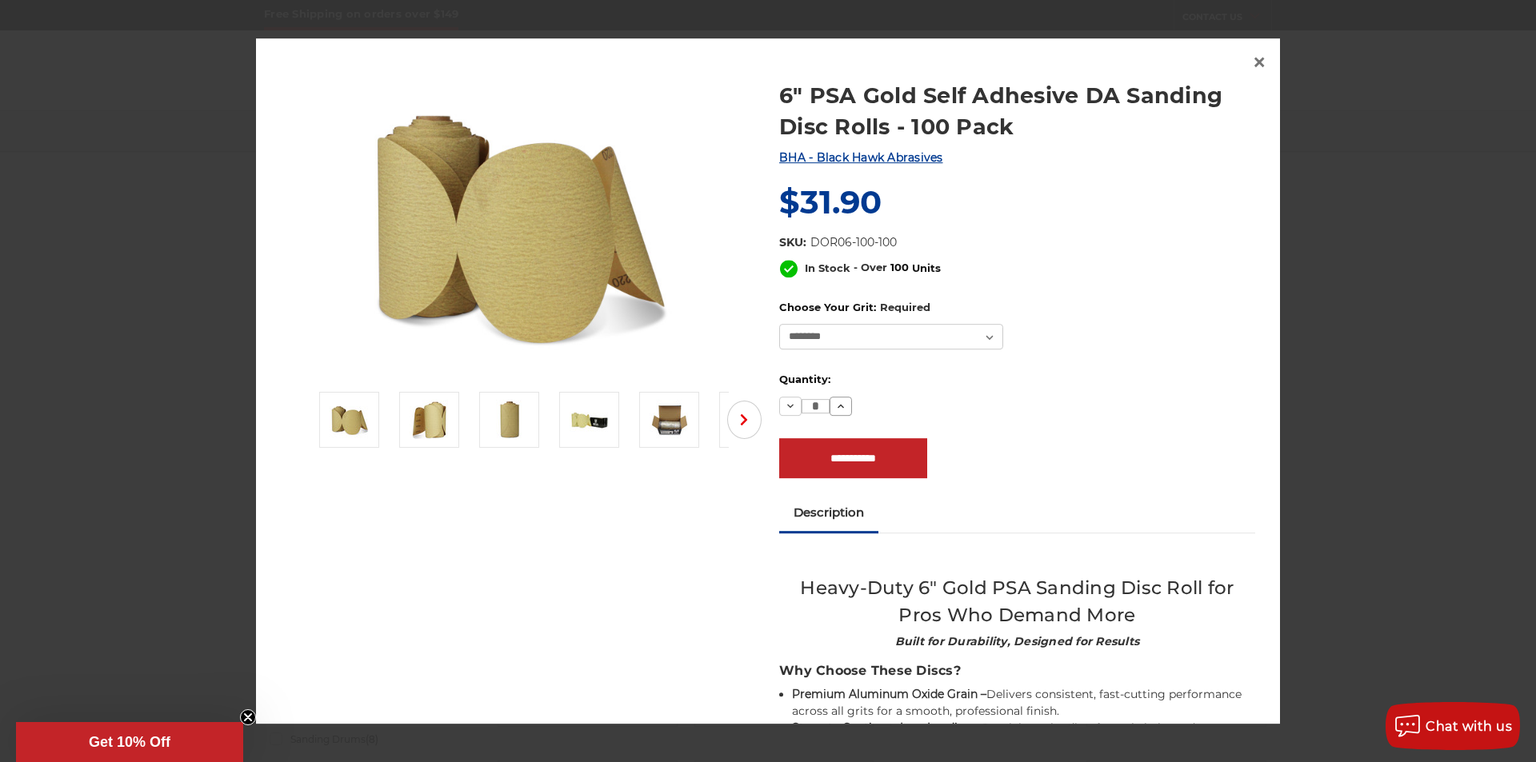
type input "*"
click at [860, 463] on input "**********" at bounding box center [853, 458] width 148 height 40
type input "**********"
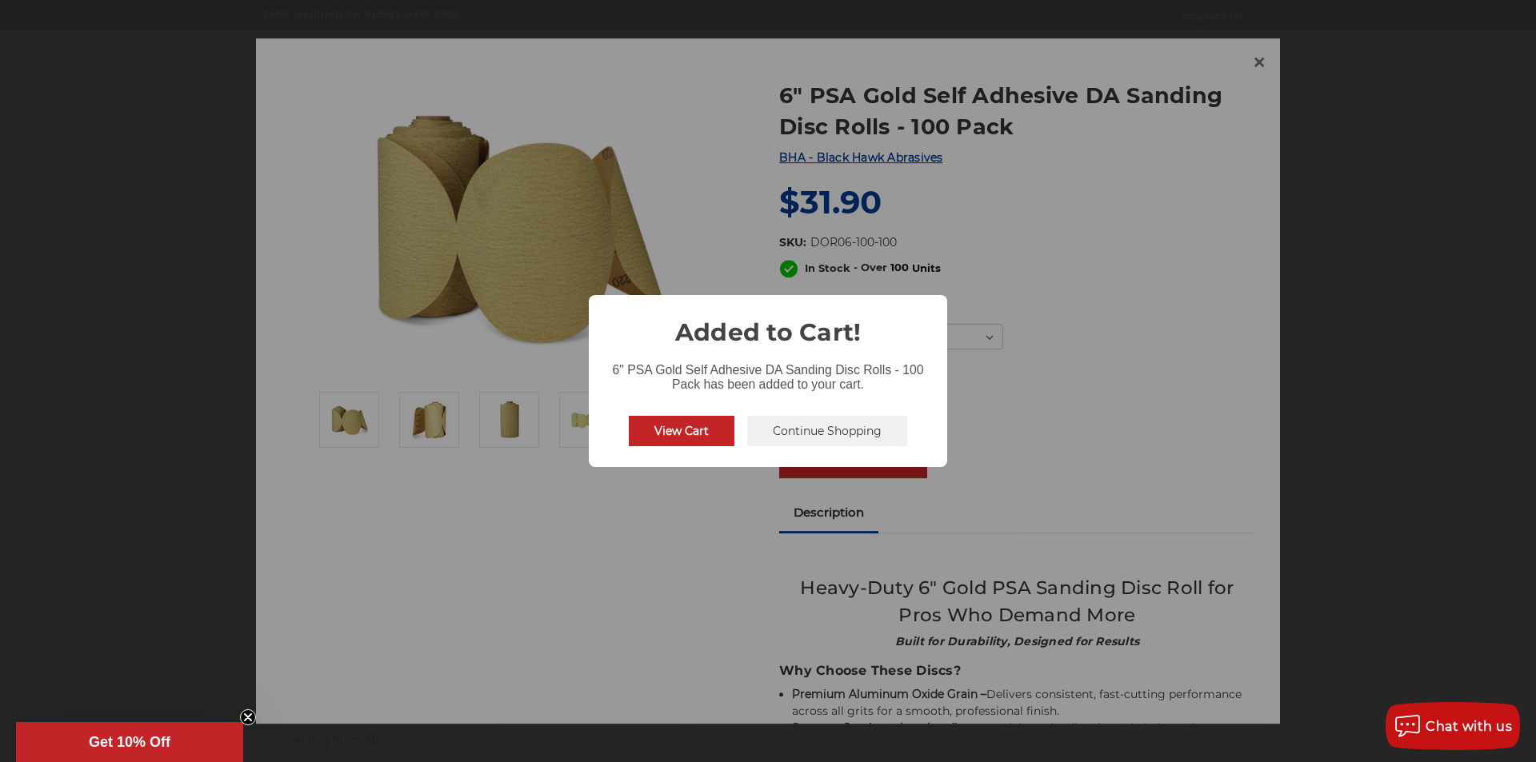
click at [679, 428] on button "View Cart" at bounding box center [682, 431] width 106 height 30
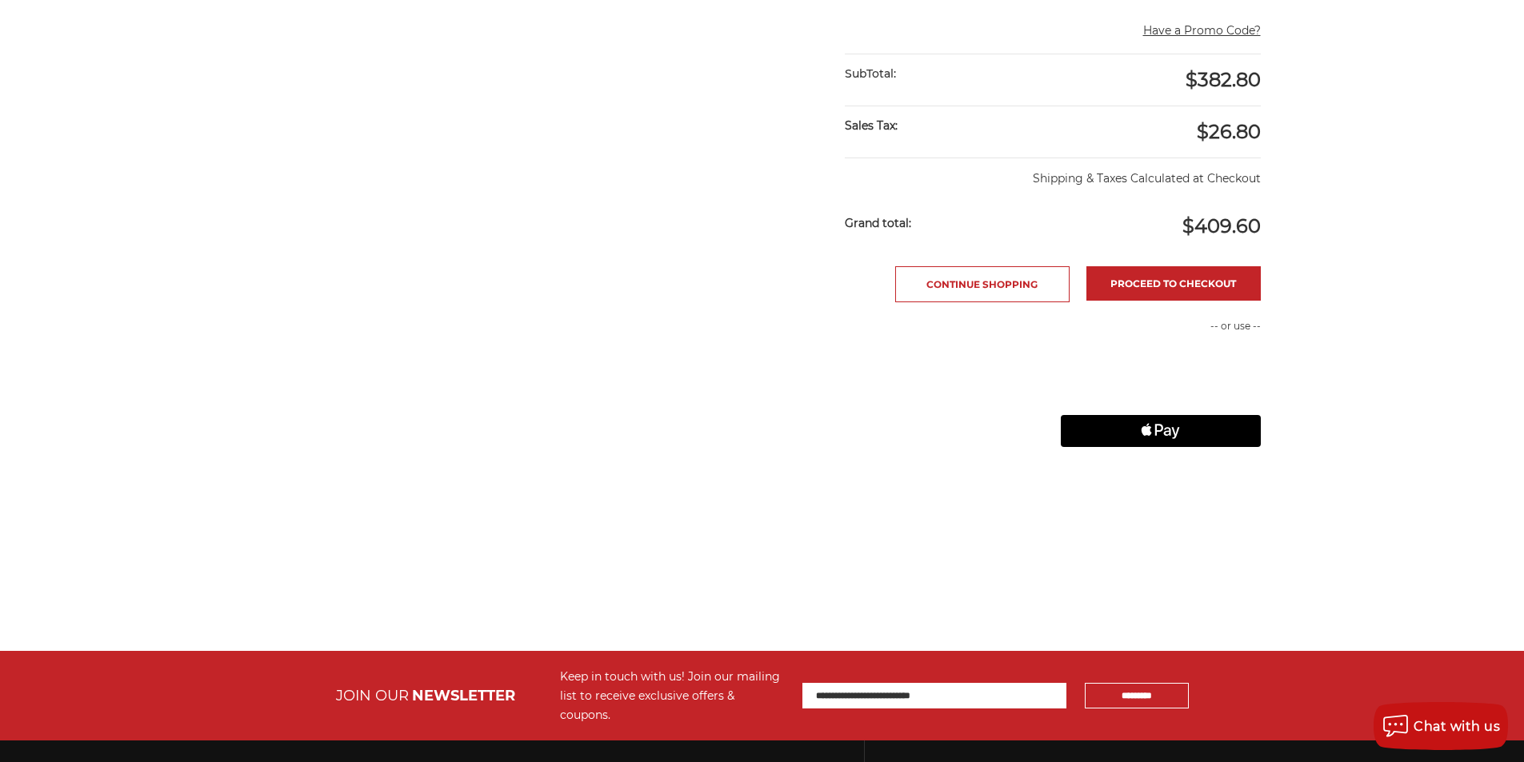
scroll to position [880, 0]
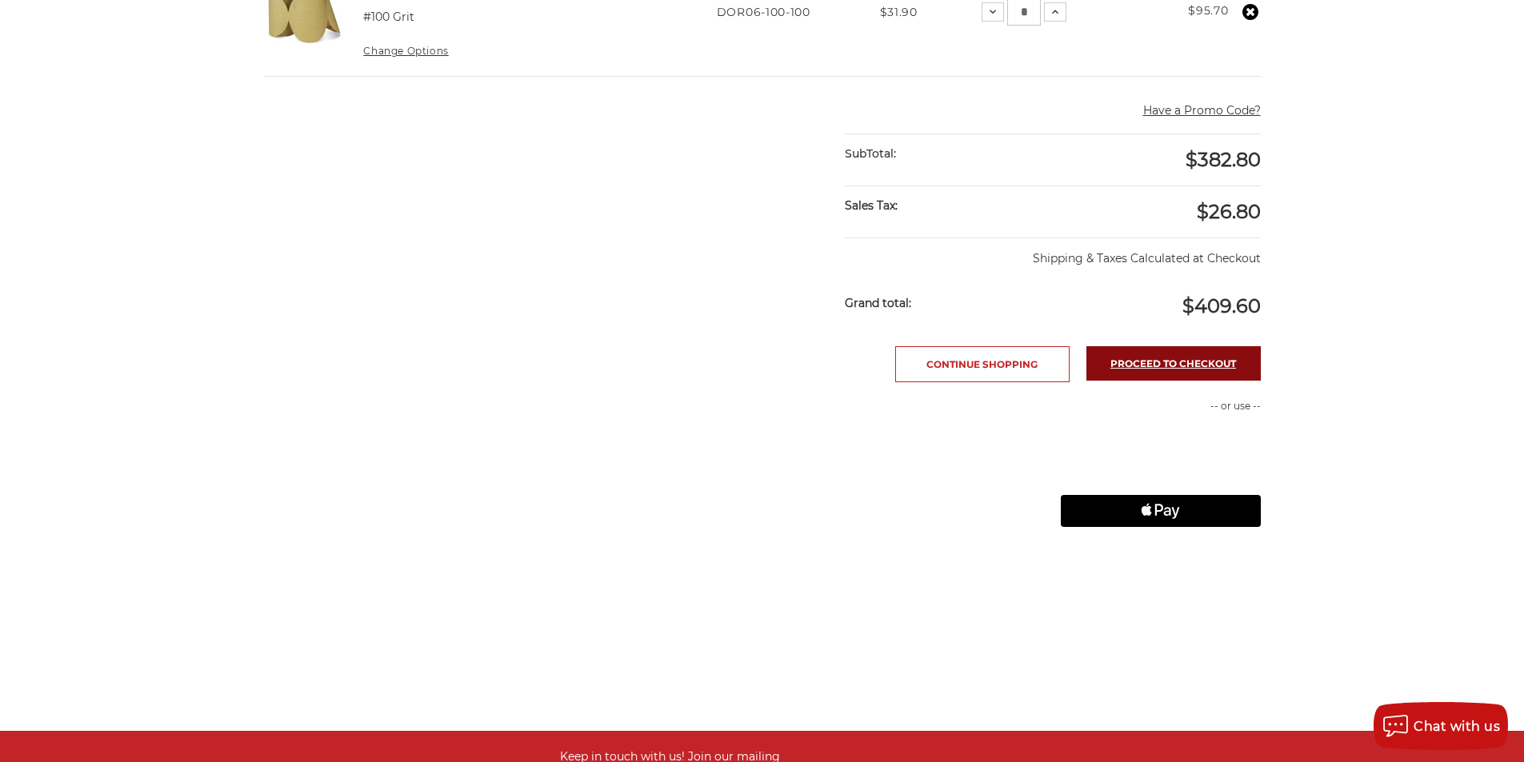
click at [1175, 364] on link "Proceed to checkout" at bounding box center [1173, 363] width 174 height 34
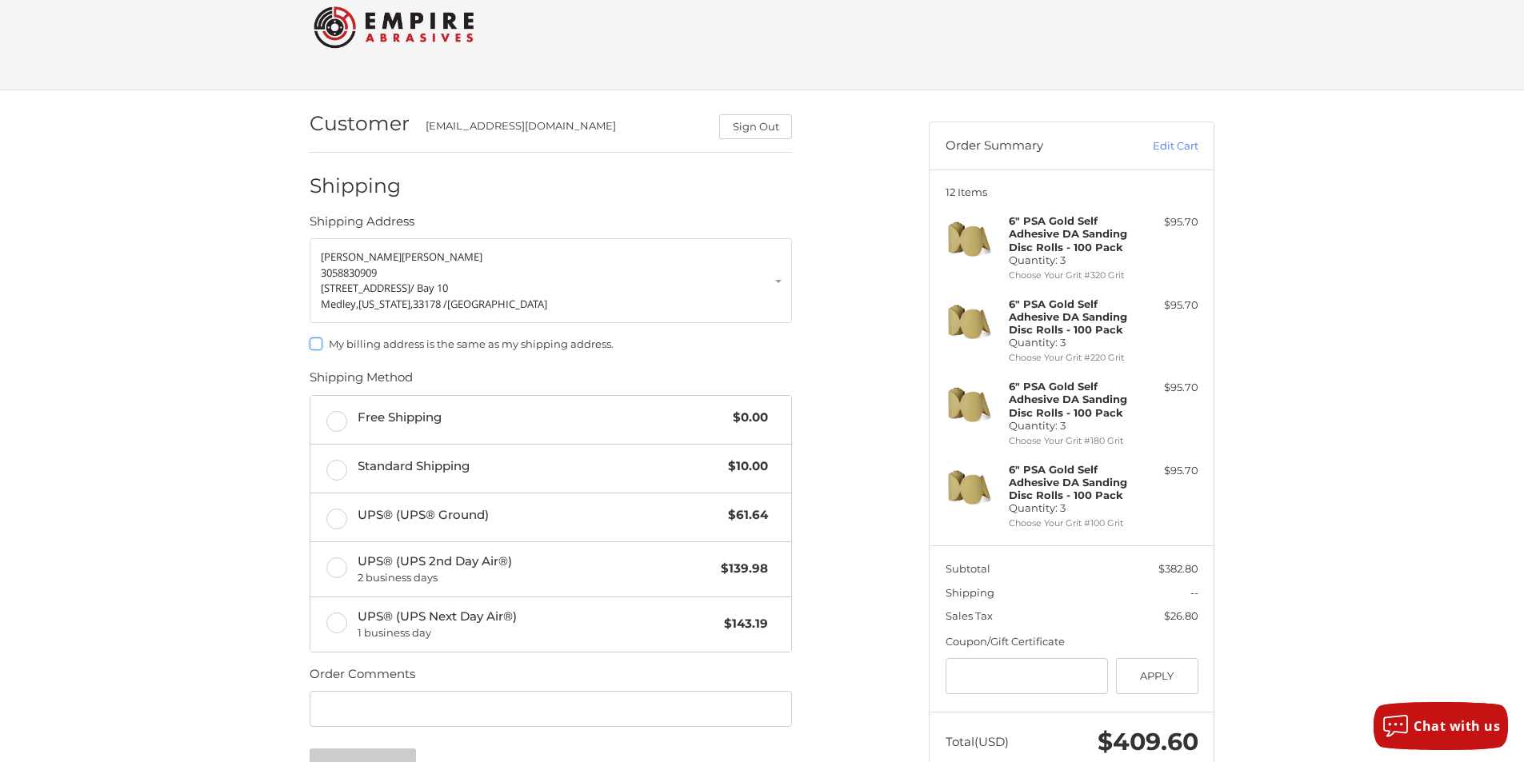
scroll to position [115, 0]
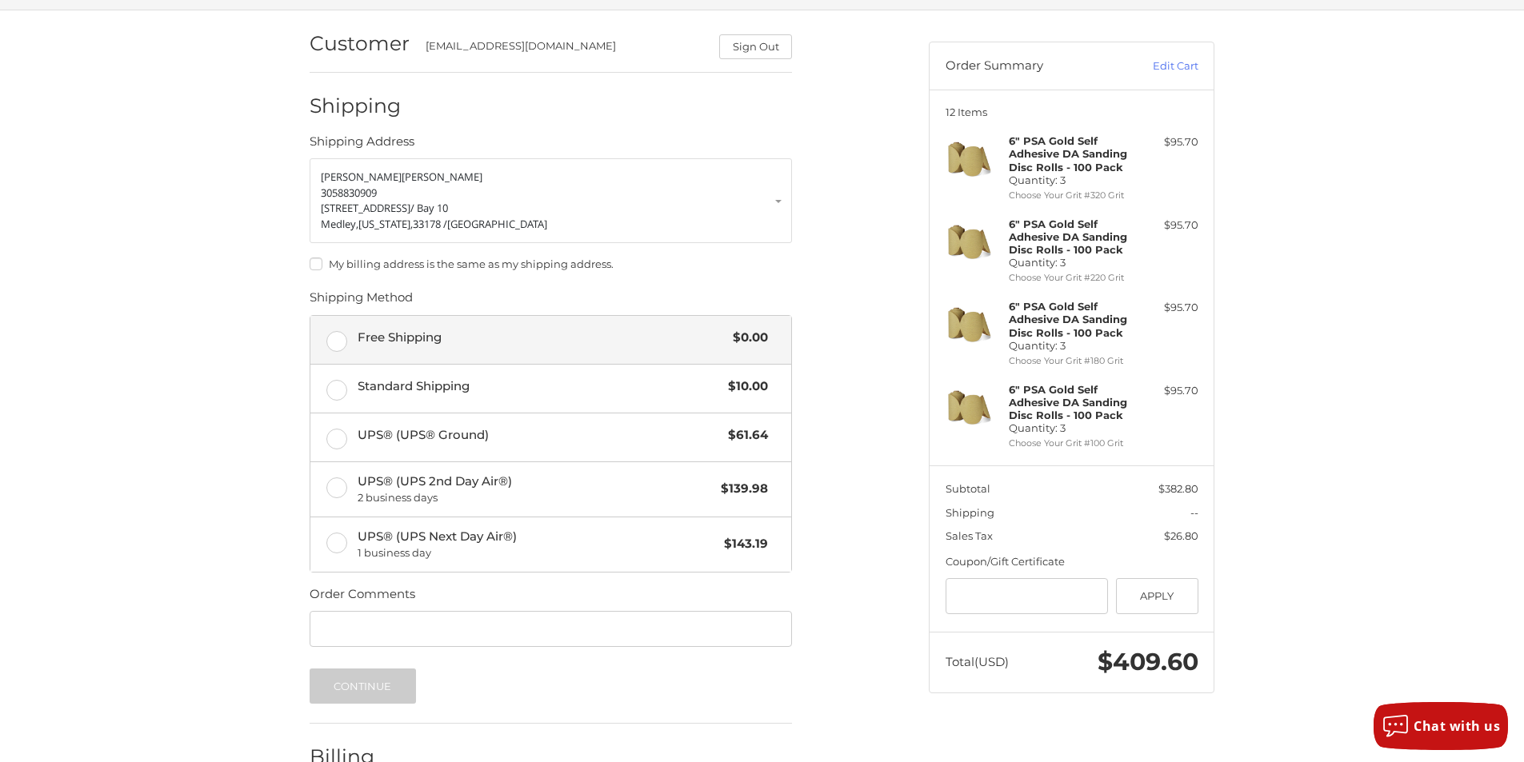
click at [337, 344] on label "Free Shipping $0.00" at bounding box center [550, 340] width 481 height 48
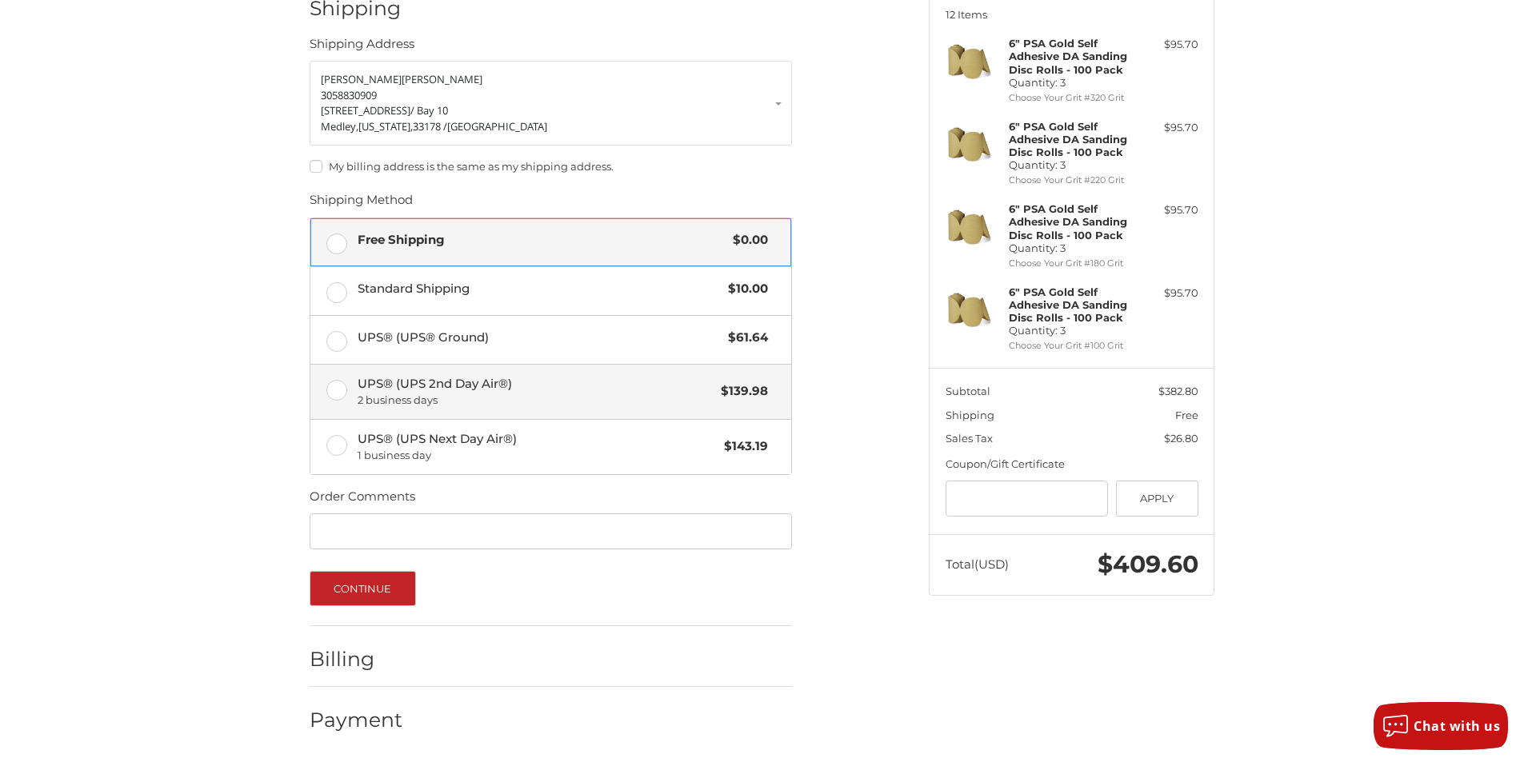
scroll to position [214, 0]
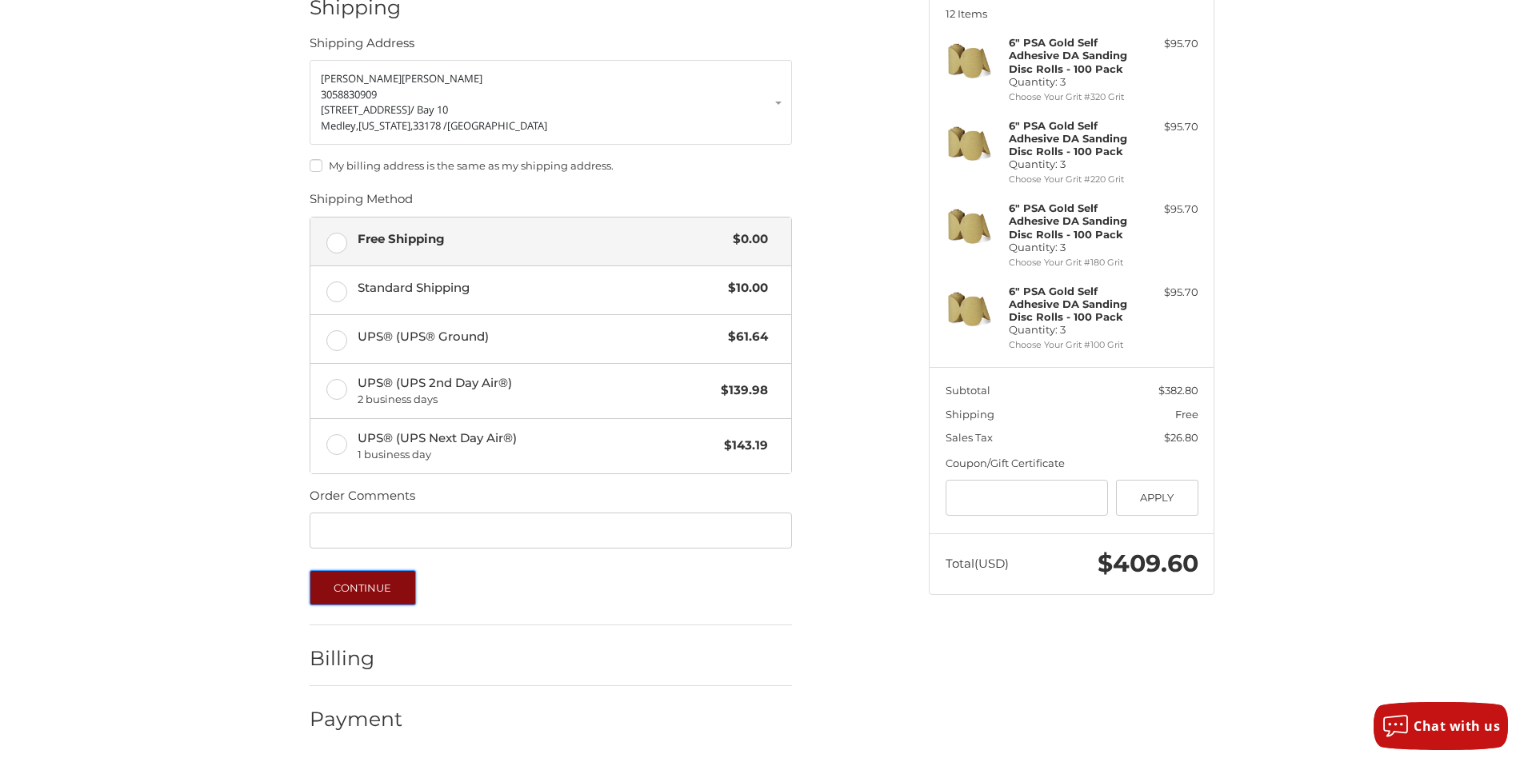
click at [394, 582] on button "Continue" at bounding box center [363, 587] width 106 height 35
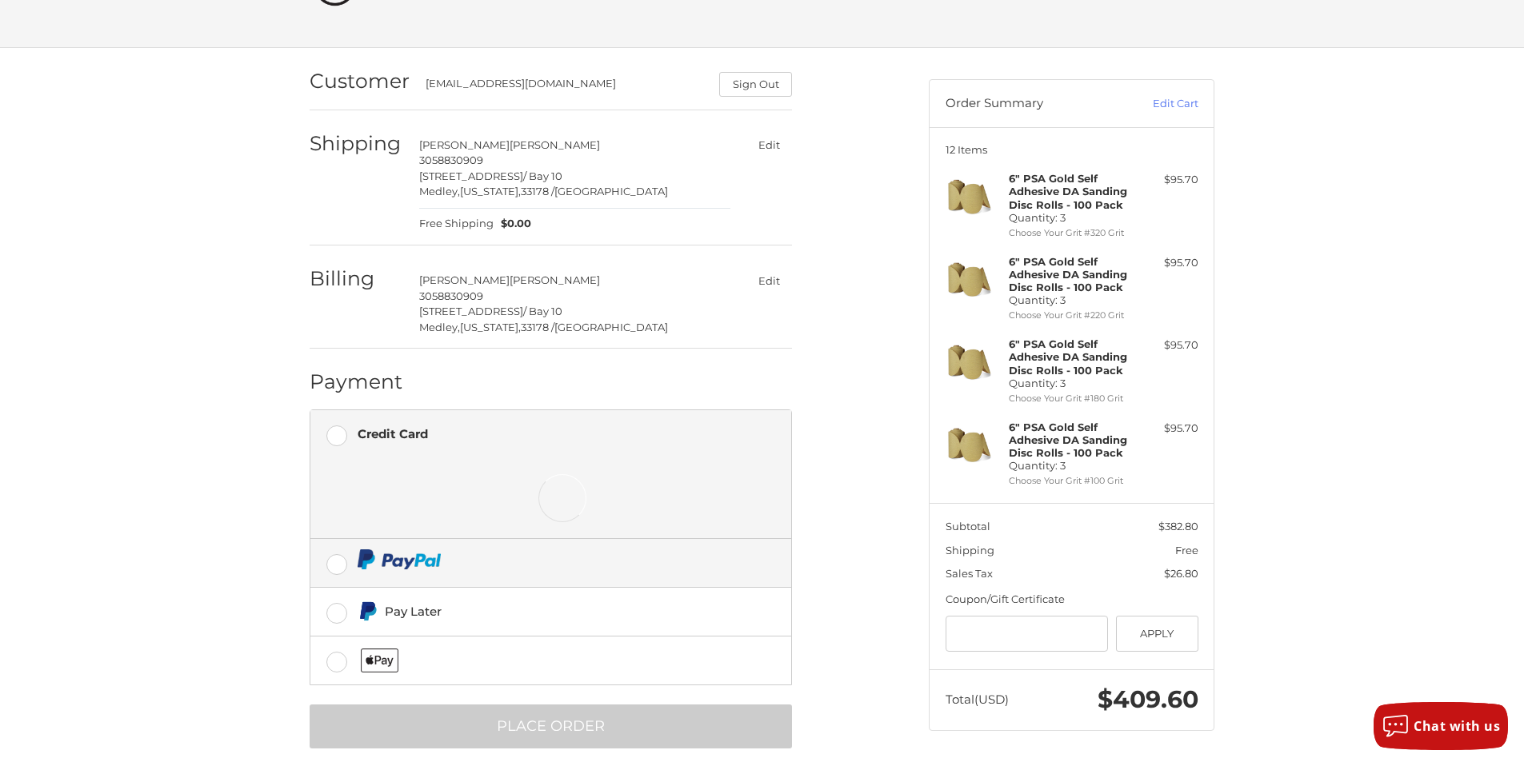
scroll to position [105, 0]
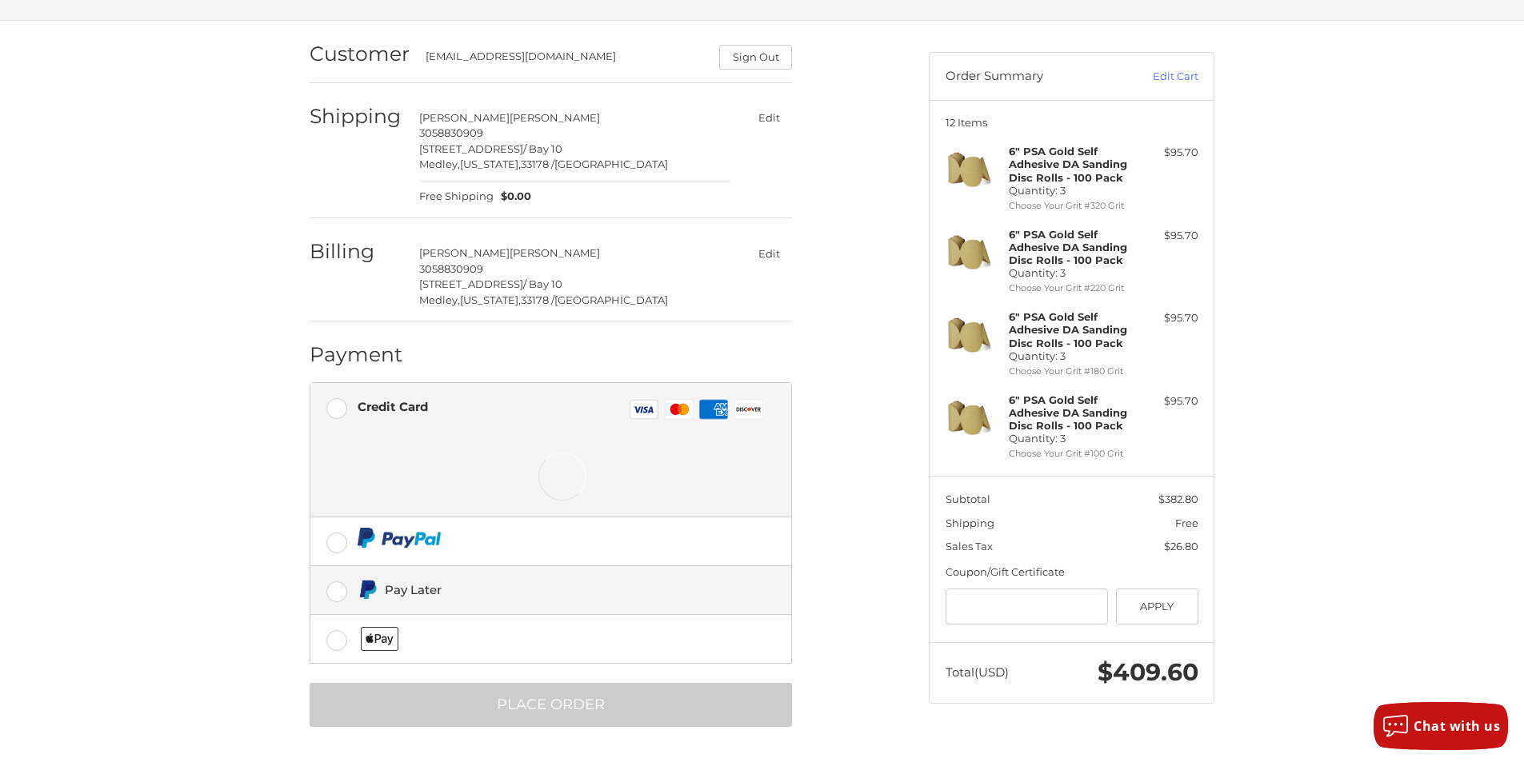
click at [338, 542] on ul "Credit Card Visa Master Amex Discover Credit card Credit Card Number Expiration…" at bounding box center [551, 523] width 482 height 282
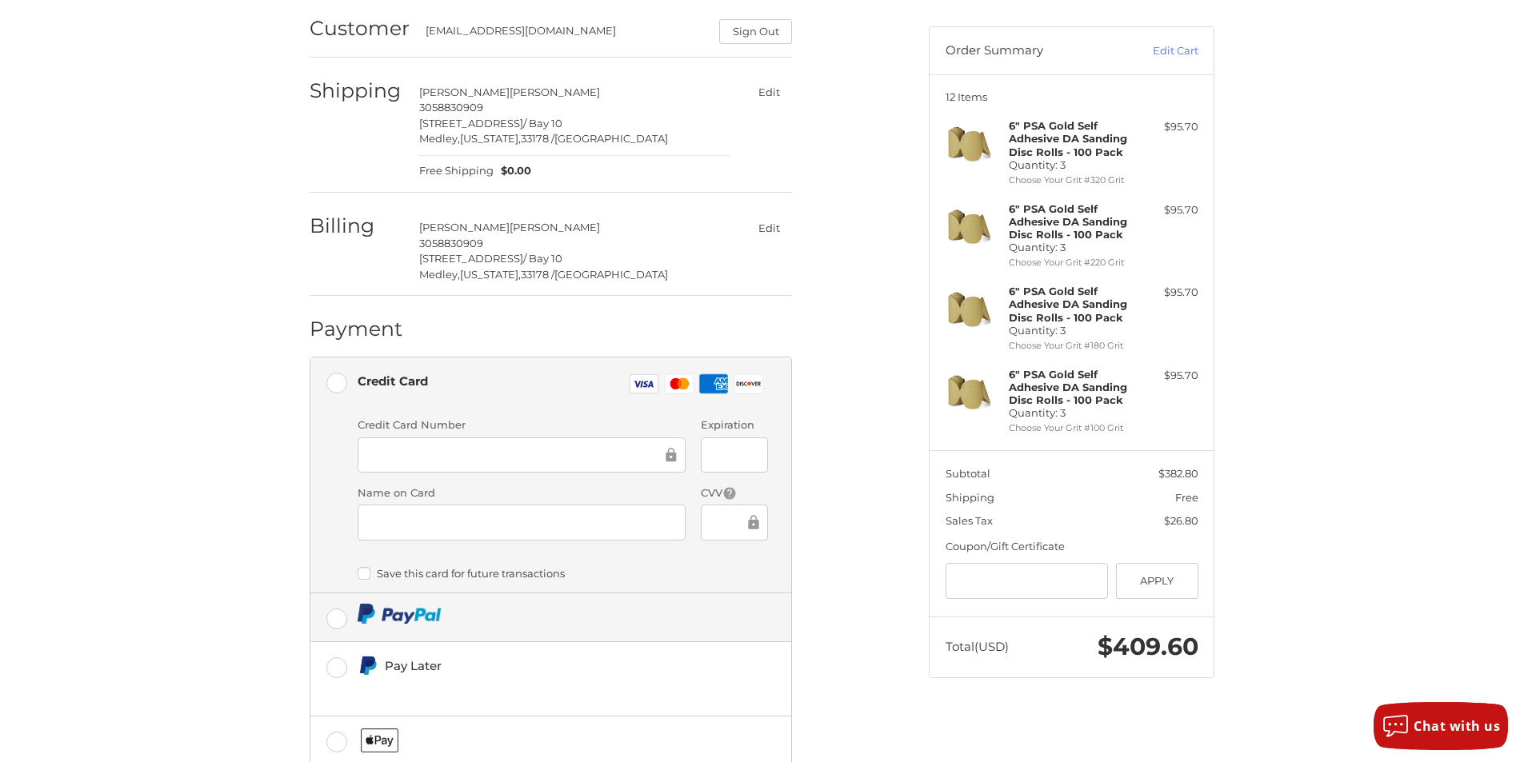
scroll to position [214, 0]
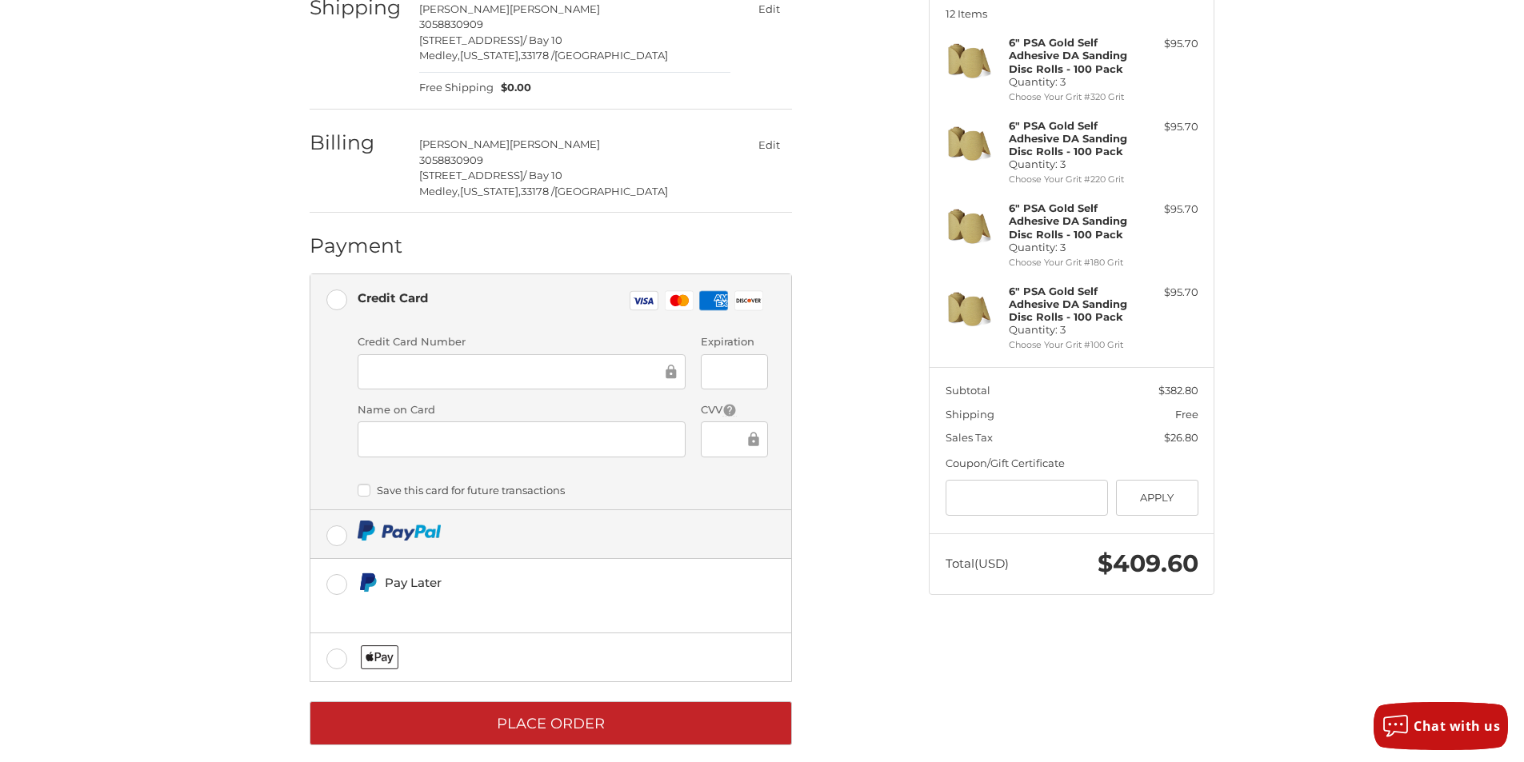
click at [335, 534] on label at bounding box center [550, 534] width 481 height 48
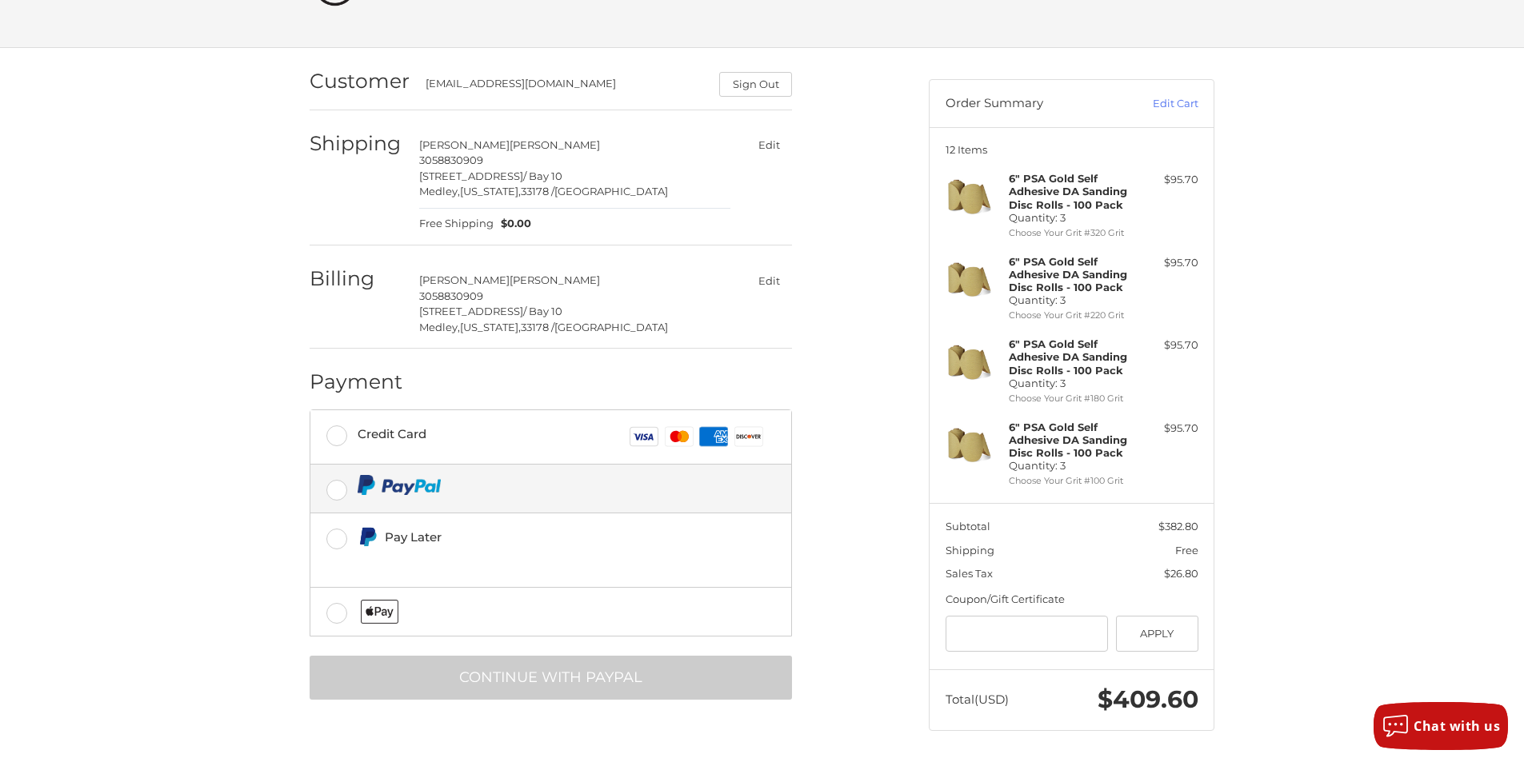
scroll to position [78, 0]
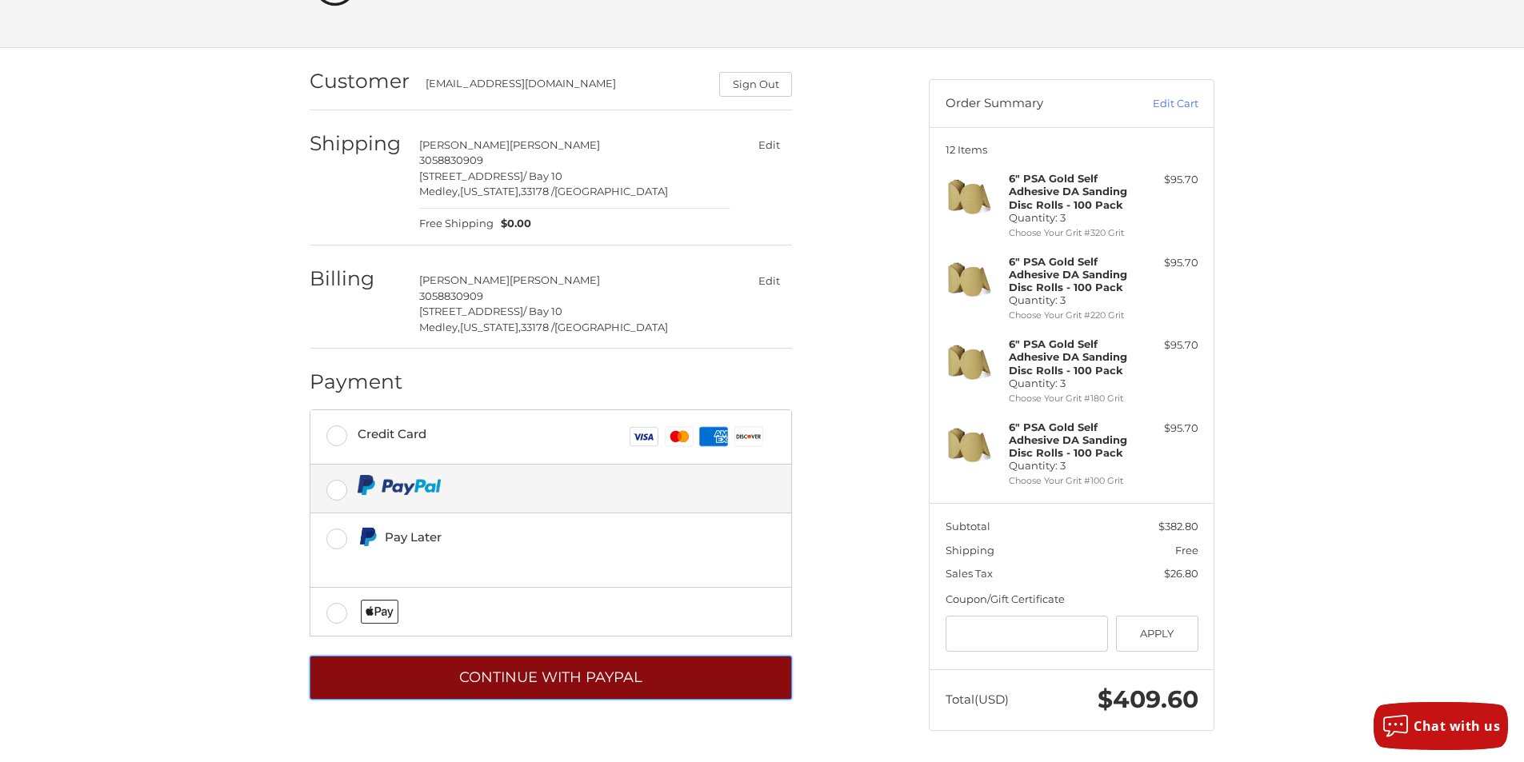
click at [578, 666] on button "Continue with PayPal" at bounding box center [551, 678] width 482 height 44
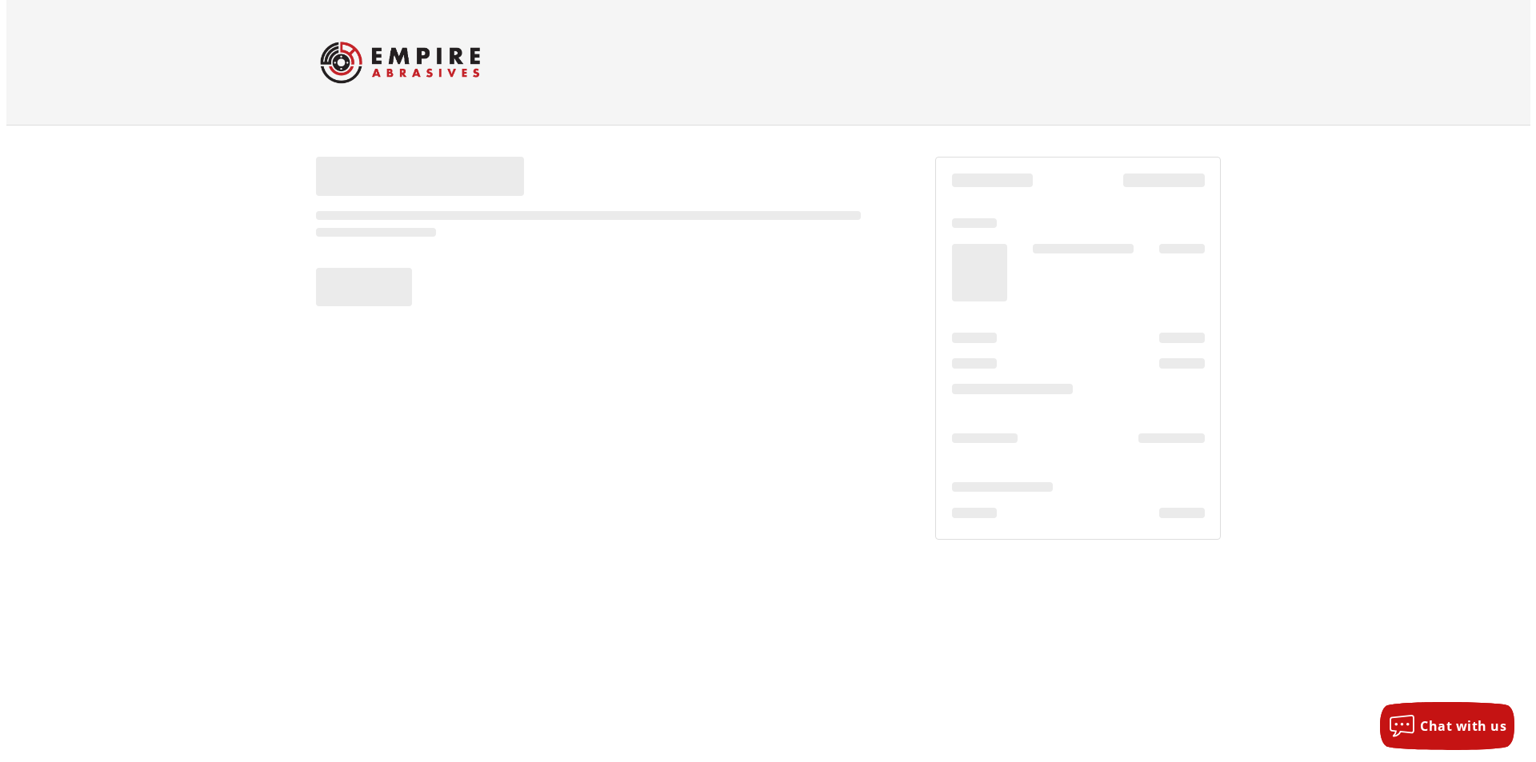
scroll to position [0, 0]
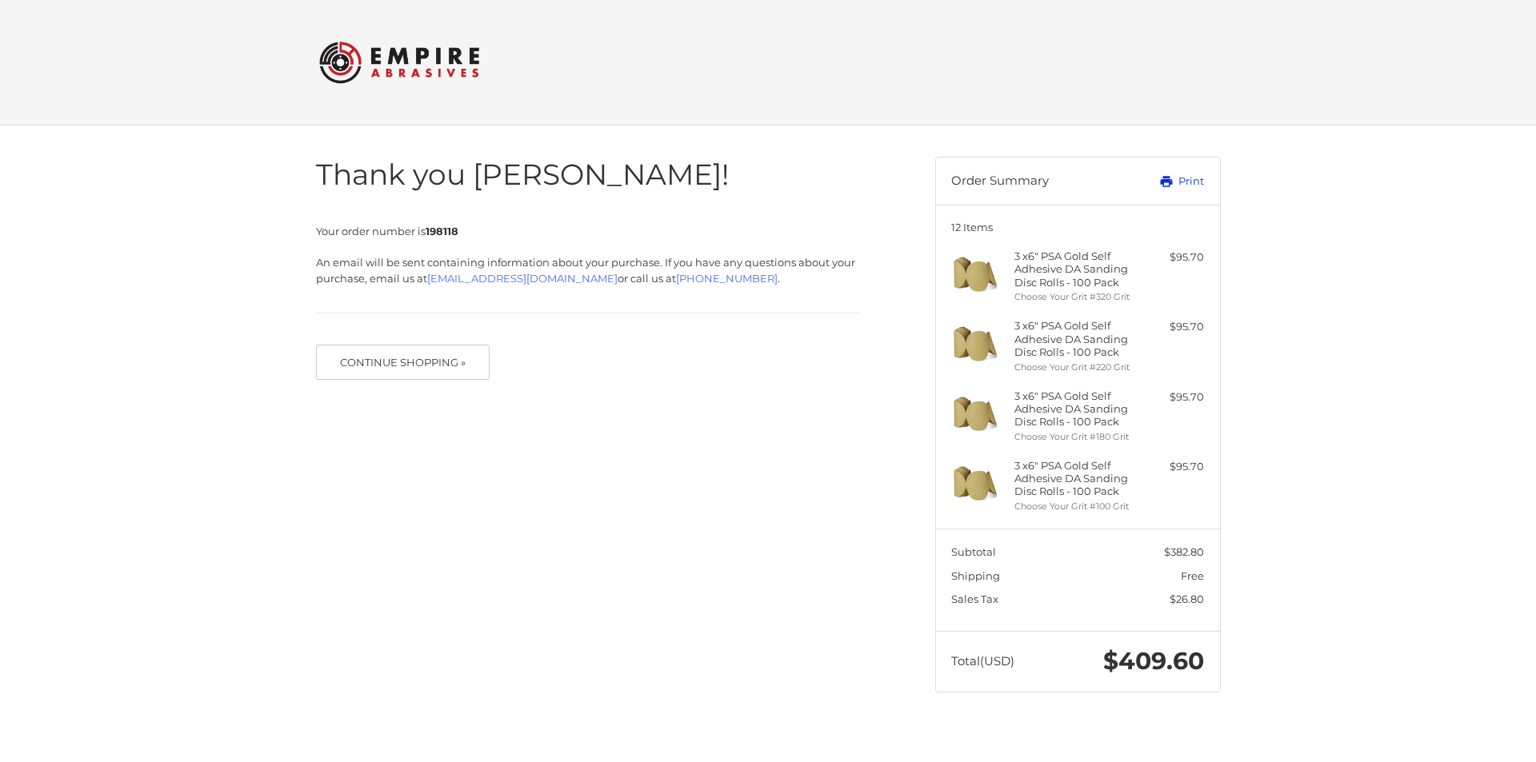
click at [1188, 182] on link "Print" at bounding box center [1164, 182] width 79 height 16
click at [404, 367] on button "Continue Shopping »" at bounding box center [403, 362] width 174 height 35
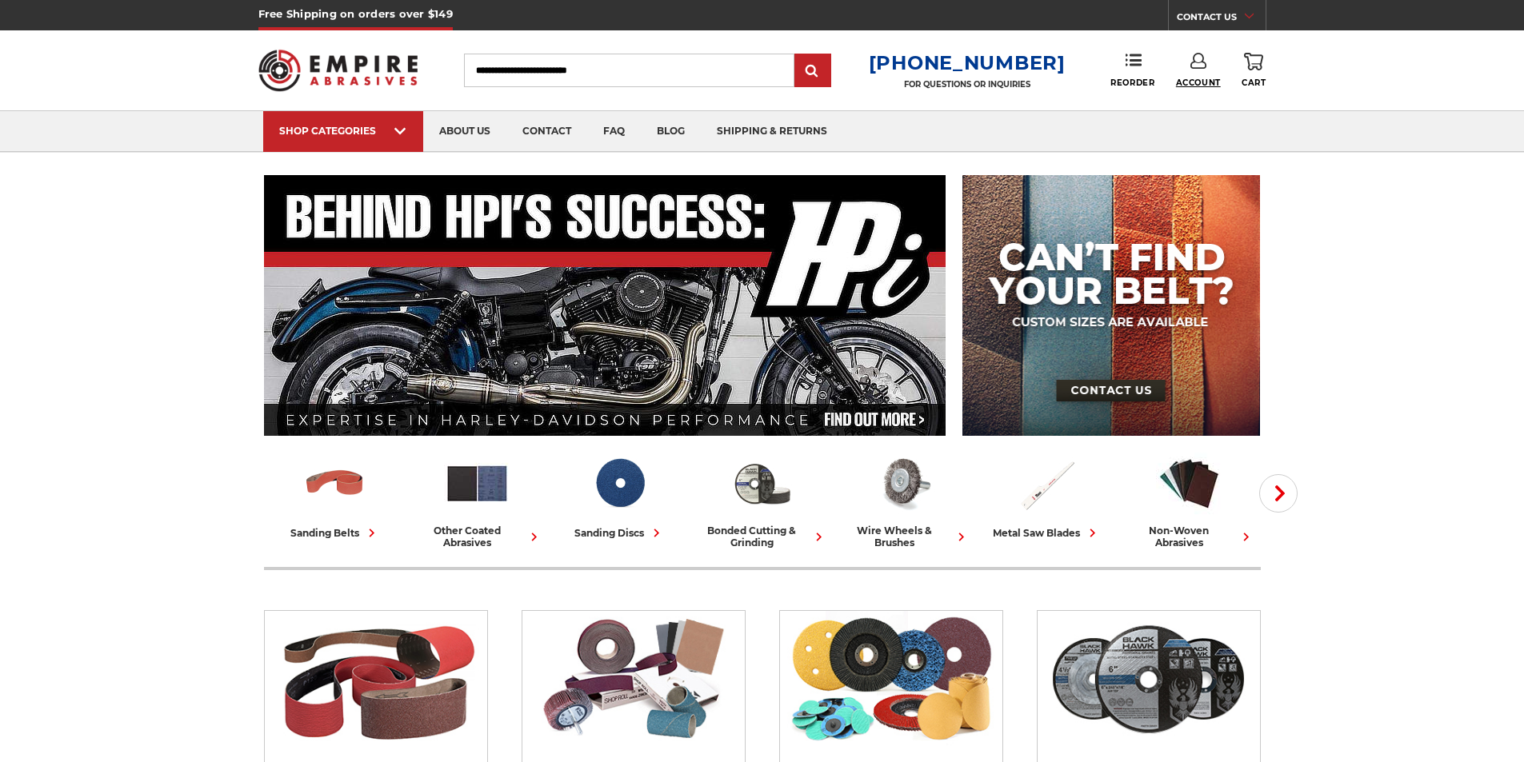
click at [1207, 79] on span "Account" at bounding box center [1198, 83] width 45 height 10
